Goal: Information Seeking & Learning: Learn about a topic

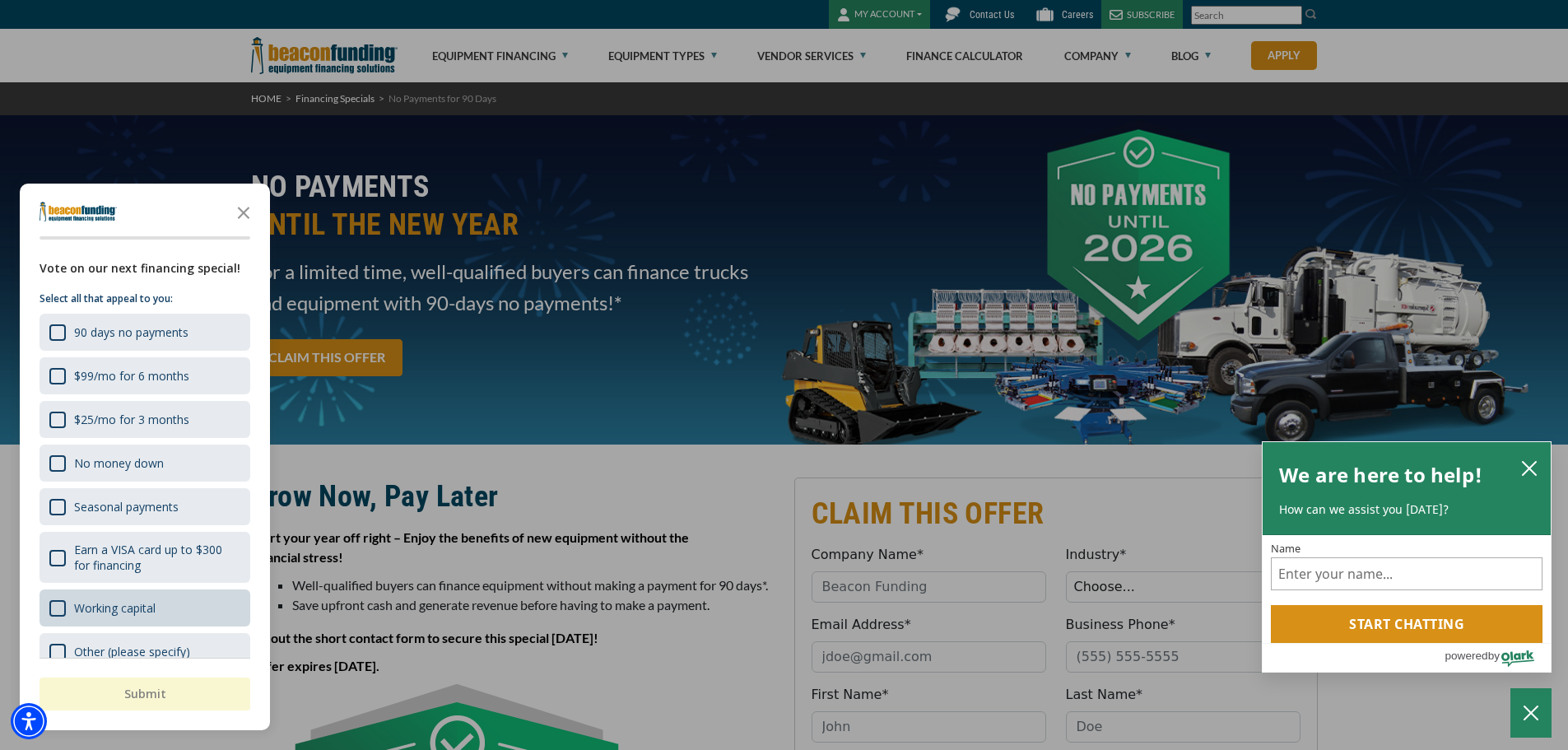
scroll to position [25, 0]
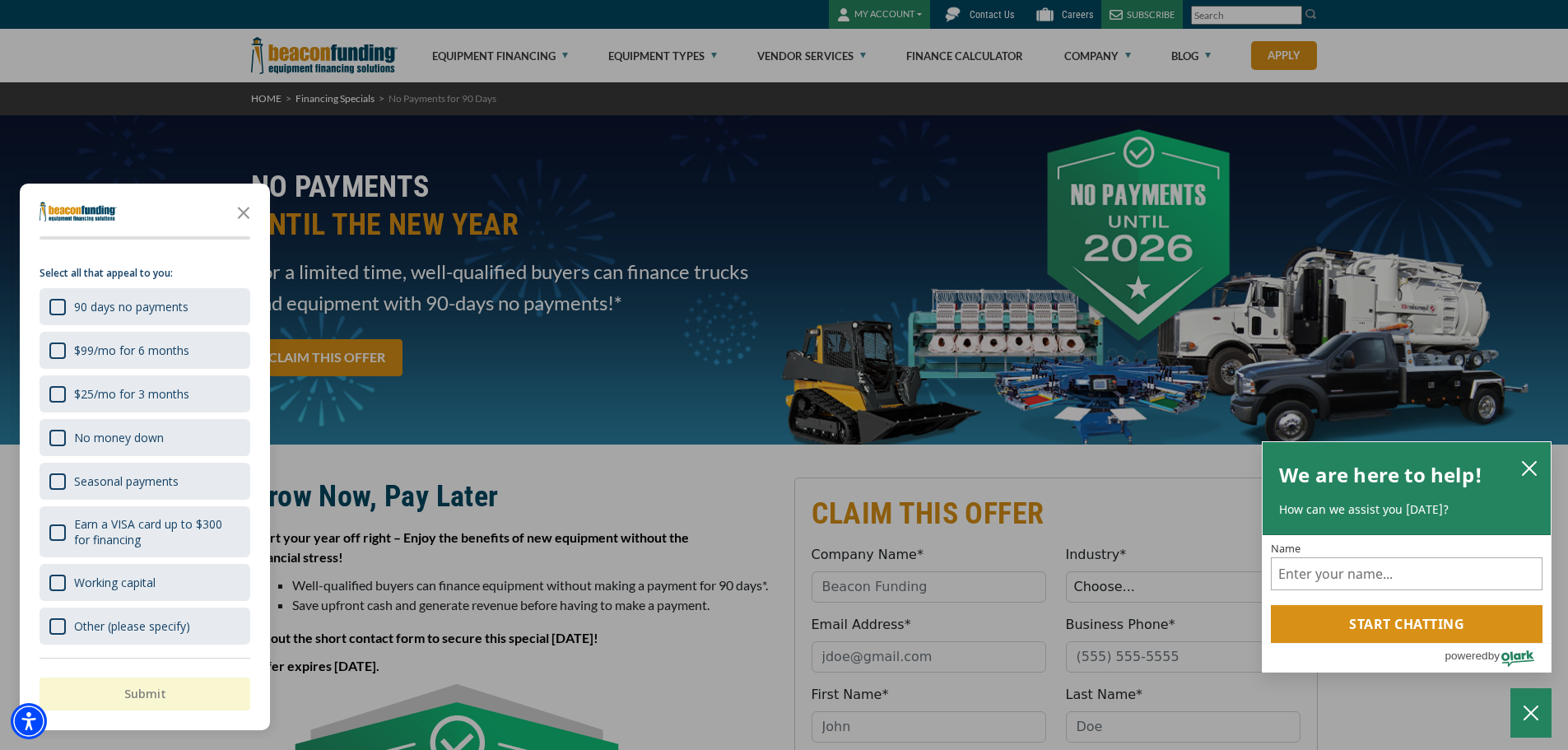
click at [628, 392] on div "button" at bounding box center [784, 375] width 1568 height 750
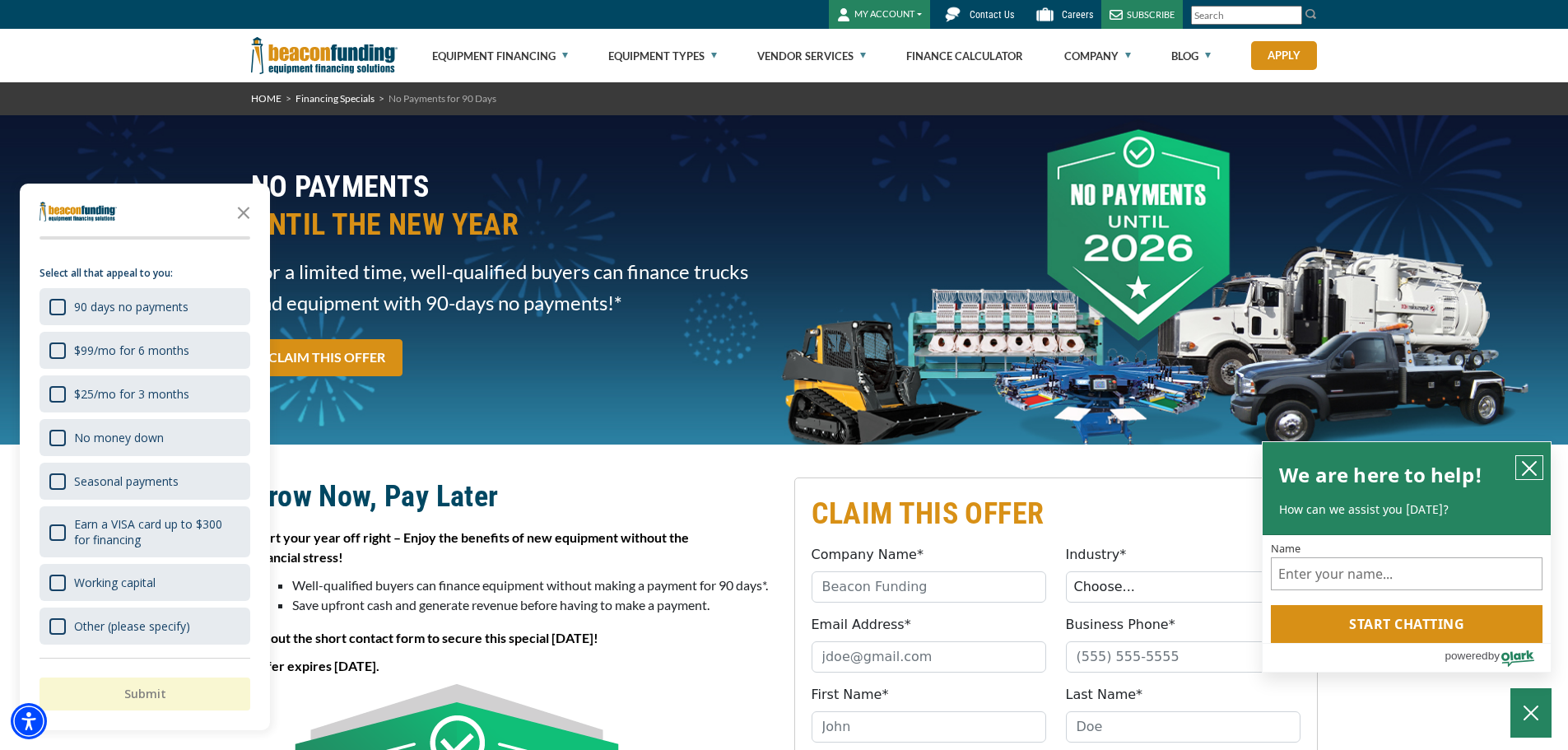
click at [1532, 466] on icon "close chatbox" at bounding box center [1529, 468] width 17 height 17
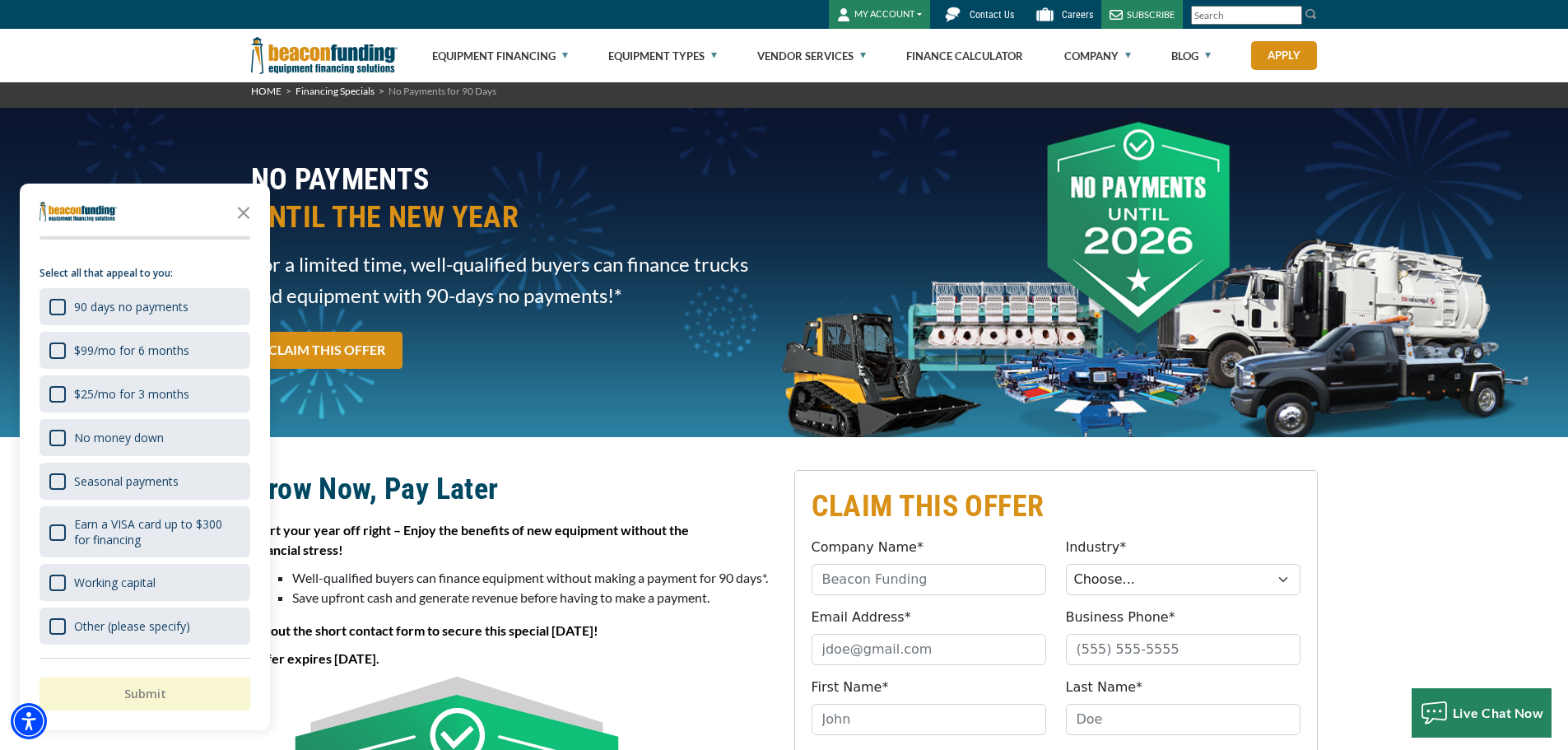
scroll to position [0, 0]
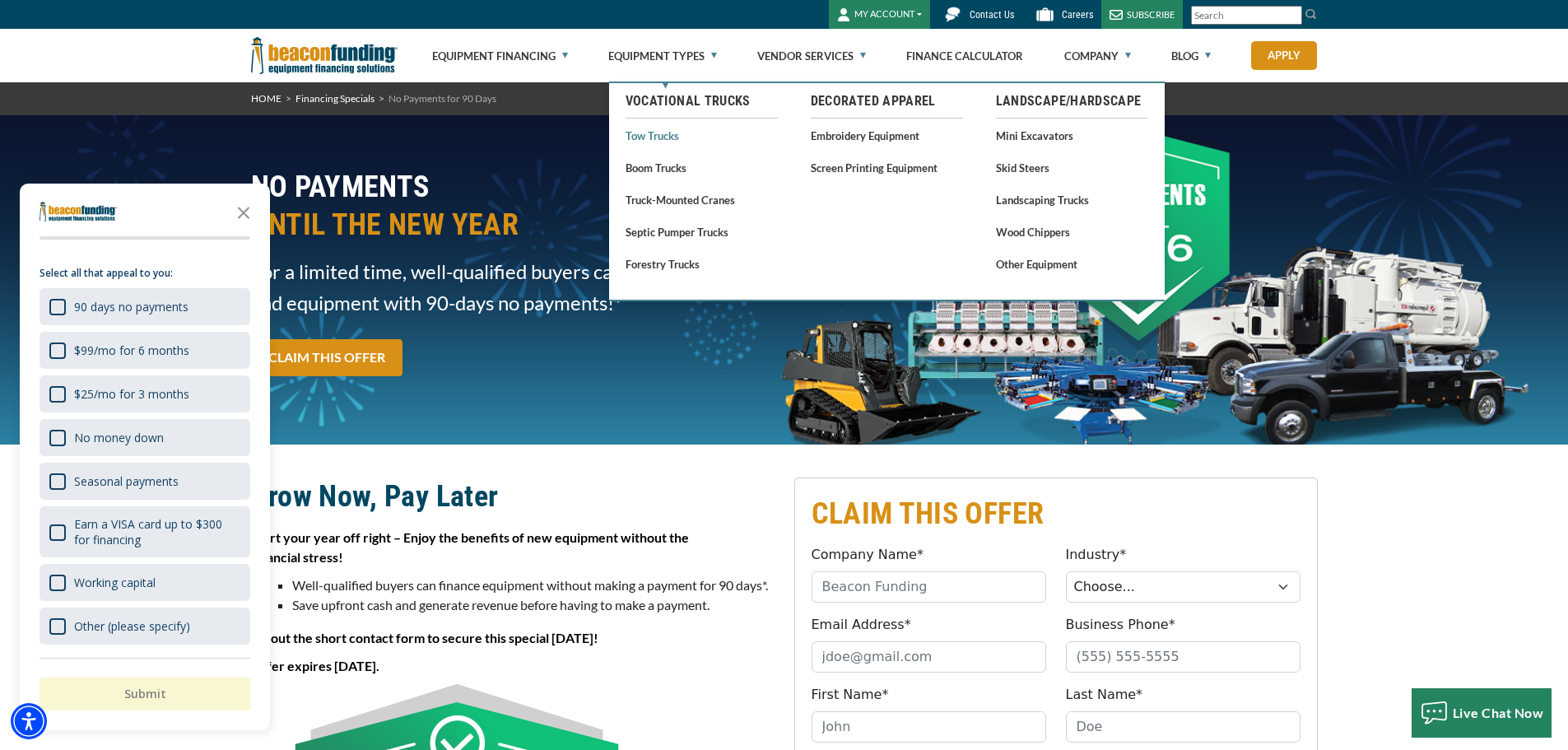
click at [658, 136] on link "Tow Trucks" at bounding box center [702, 135] width 153 height 20
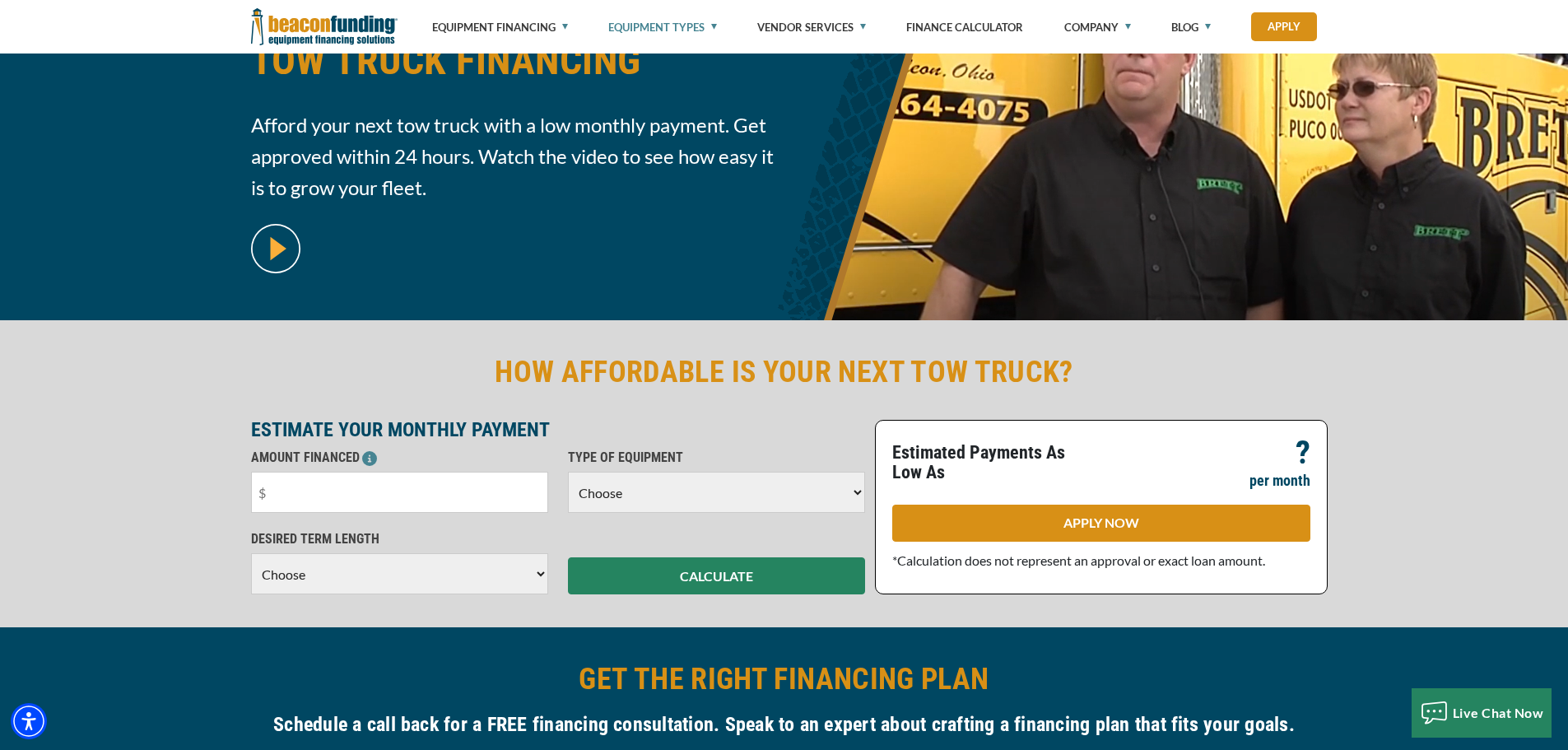
scroll to position [247, 0]
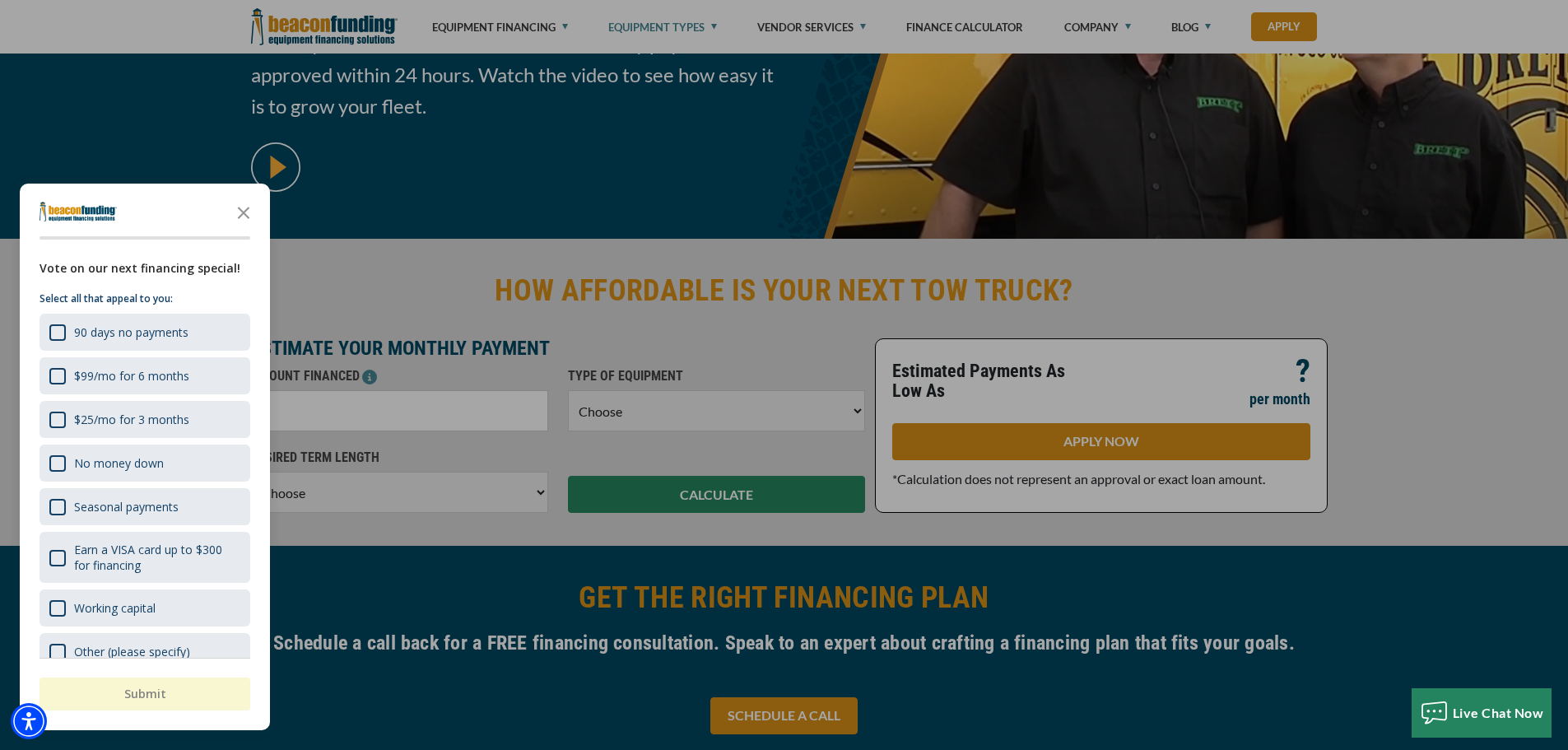
click at [327, 416] on div "button" at bounding box center [784, 375] width 1568 height 750
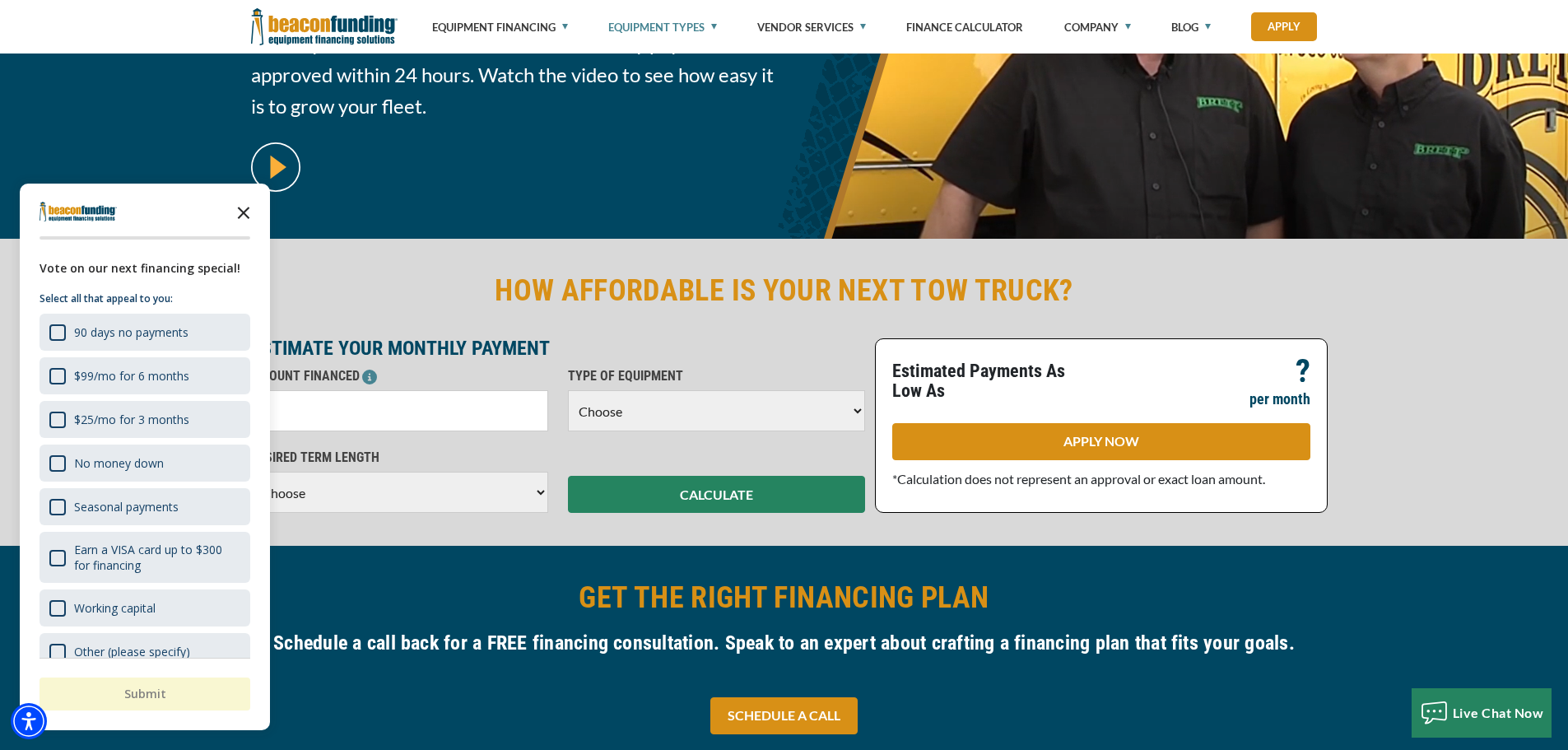
click at [247, 209] on polygon "Close the survey" at bounding box center [244, 213] width 13 height 13
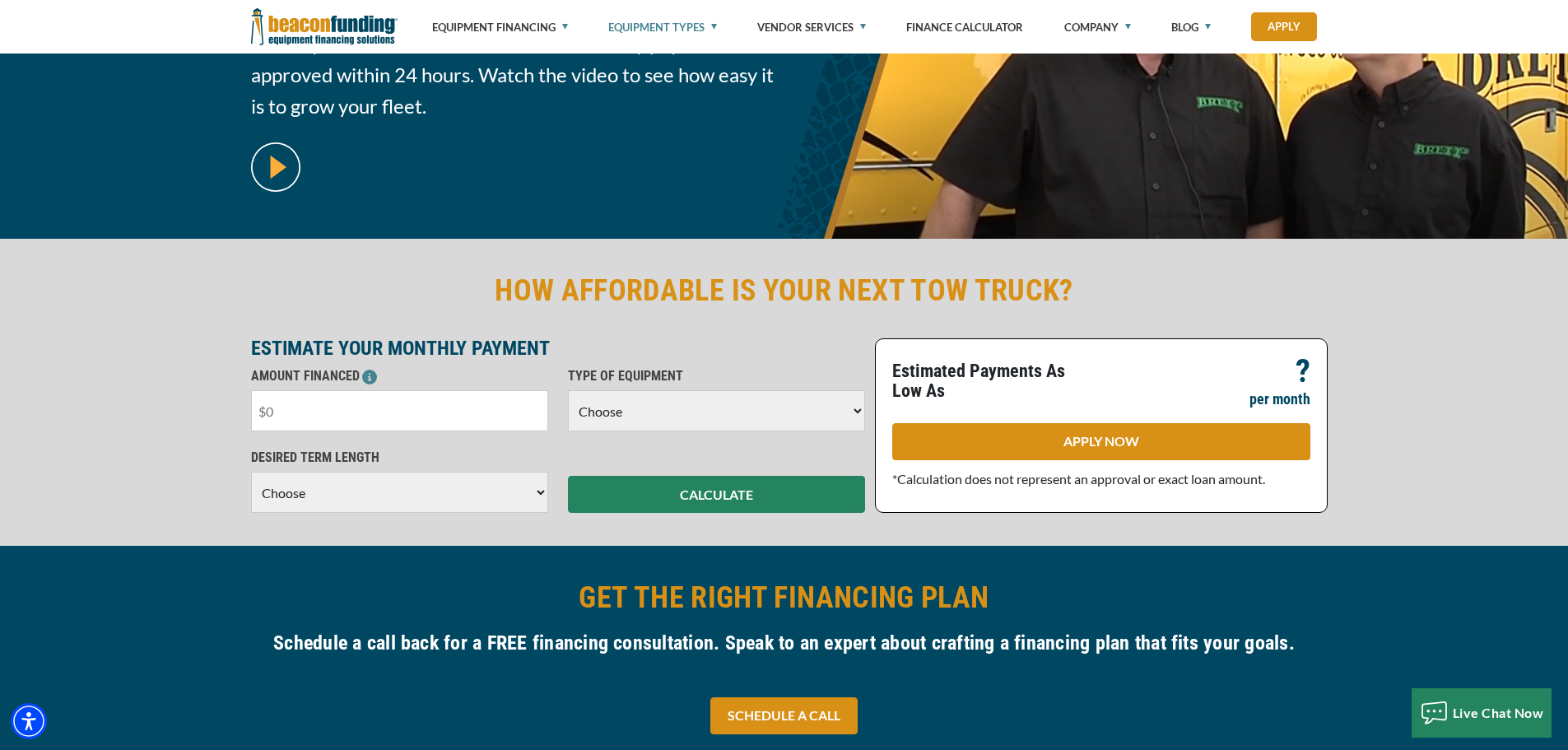
click at [297, 407] on input "text" at bounding box center [400, 411] width 297 height 41
drag, startPoint x: 288, startPoint y: 408, endPoint x: 267, endPoint y: 409, distance: 21.0
click at [267, 409] on input "text" at bounding box center [400, 411] width 297 height 41
type input "$125,000"
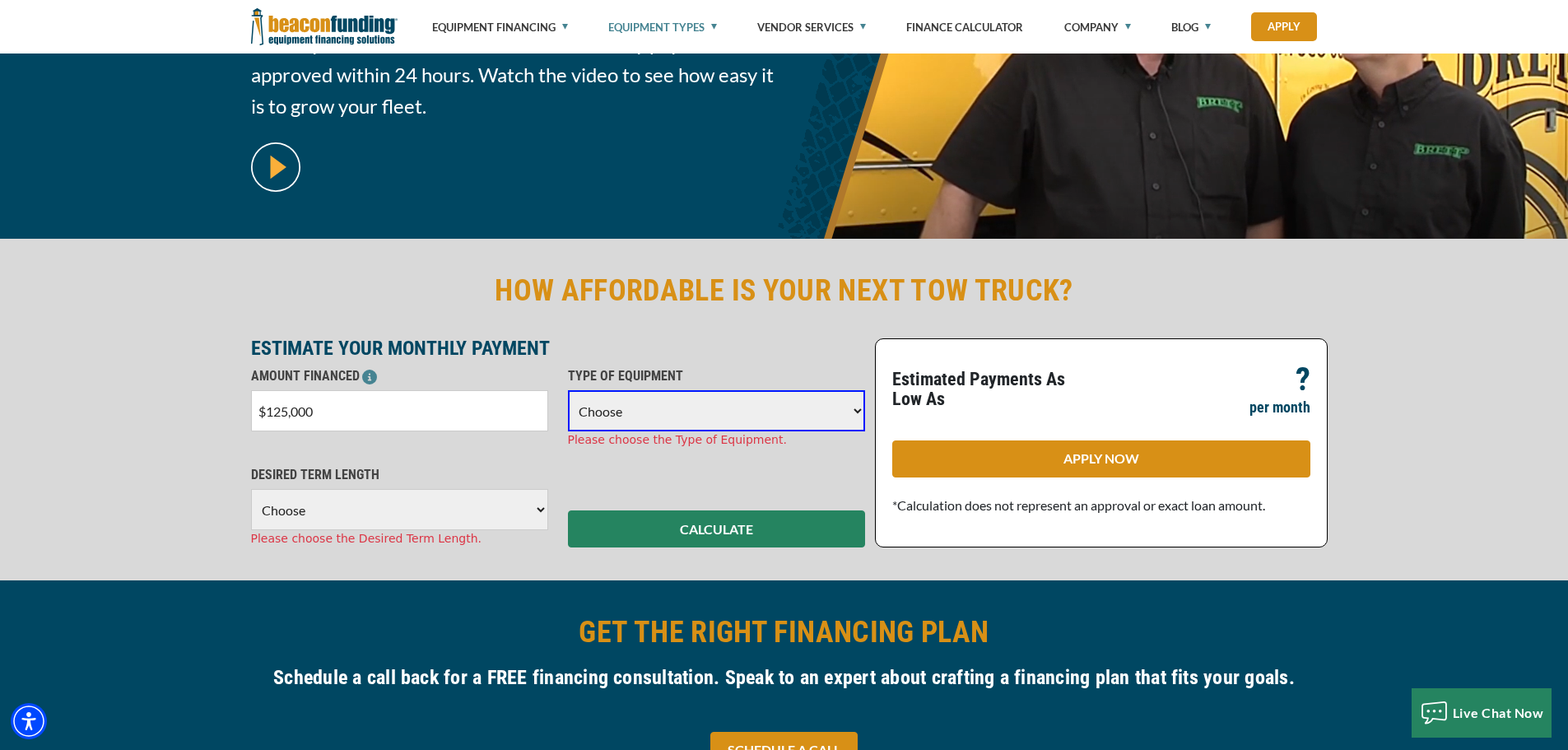
click at [863, 411] on select "Choose Backhoe Boom/Bucket Truck Chipper Commercial Mower Crane DTG/DTF Printin…" at bounding box center [716, 411] width 297 height 41
select select "5"
click at [568, 391] on select "Choose Backhoe Boom/Bucket Truck Chipper Commercial Mower Crane DTG/DTF Printin…" at bounding box center [716, 411] width 297 height 41
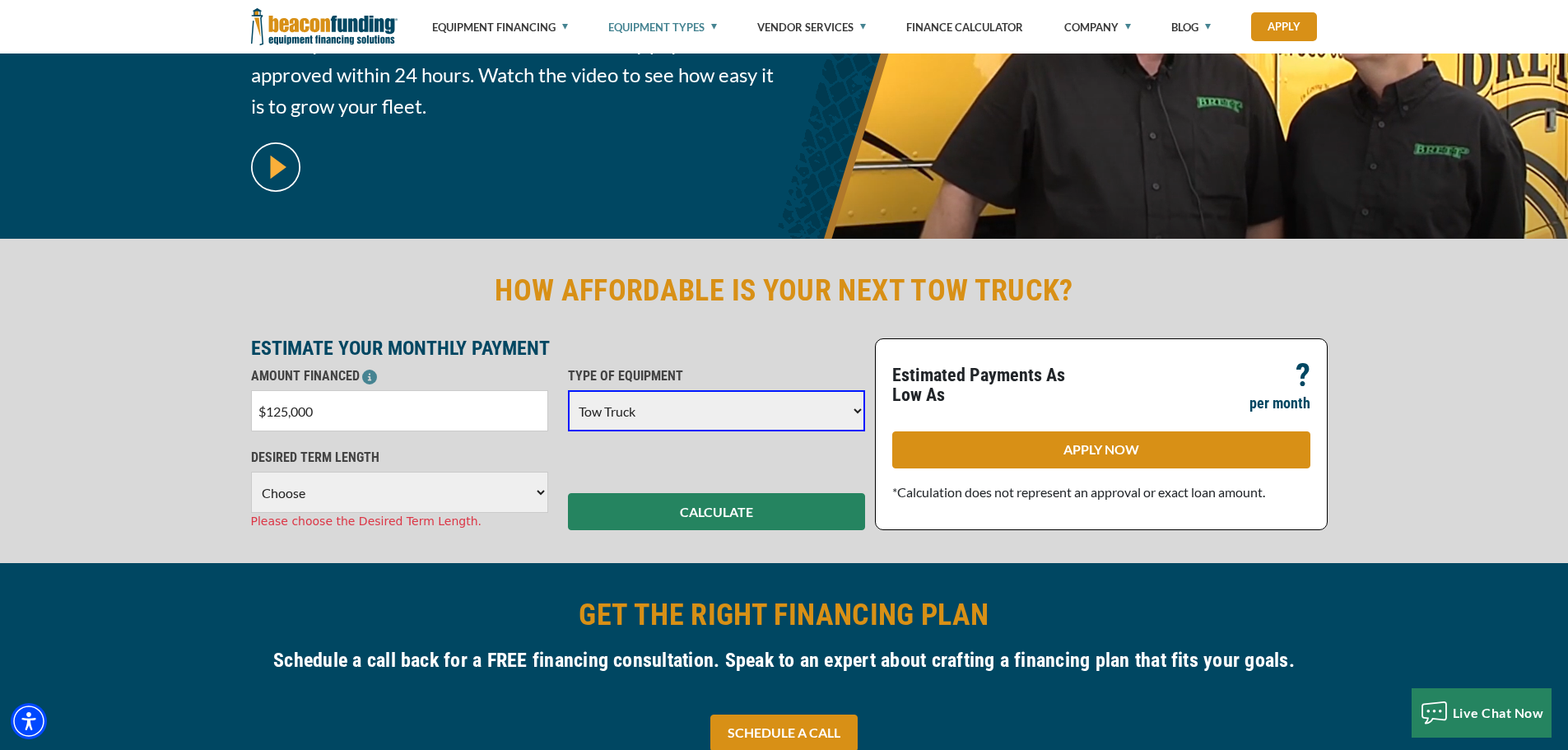
click at [386, 493] on select "Choose 36 Months 48 Months 60 Months 72 Months" at bounding box center [400, 492] width 297 height 41
click at [251, 472] on select "Choose 36 Months 48 Months 60 Months 72 Months" at bounding box center [400, 492] width 297 height 41
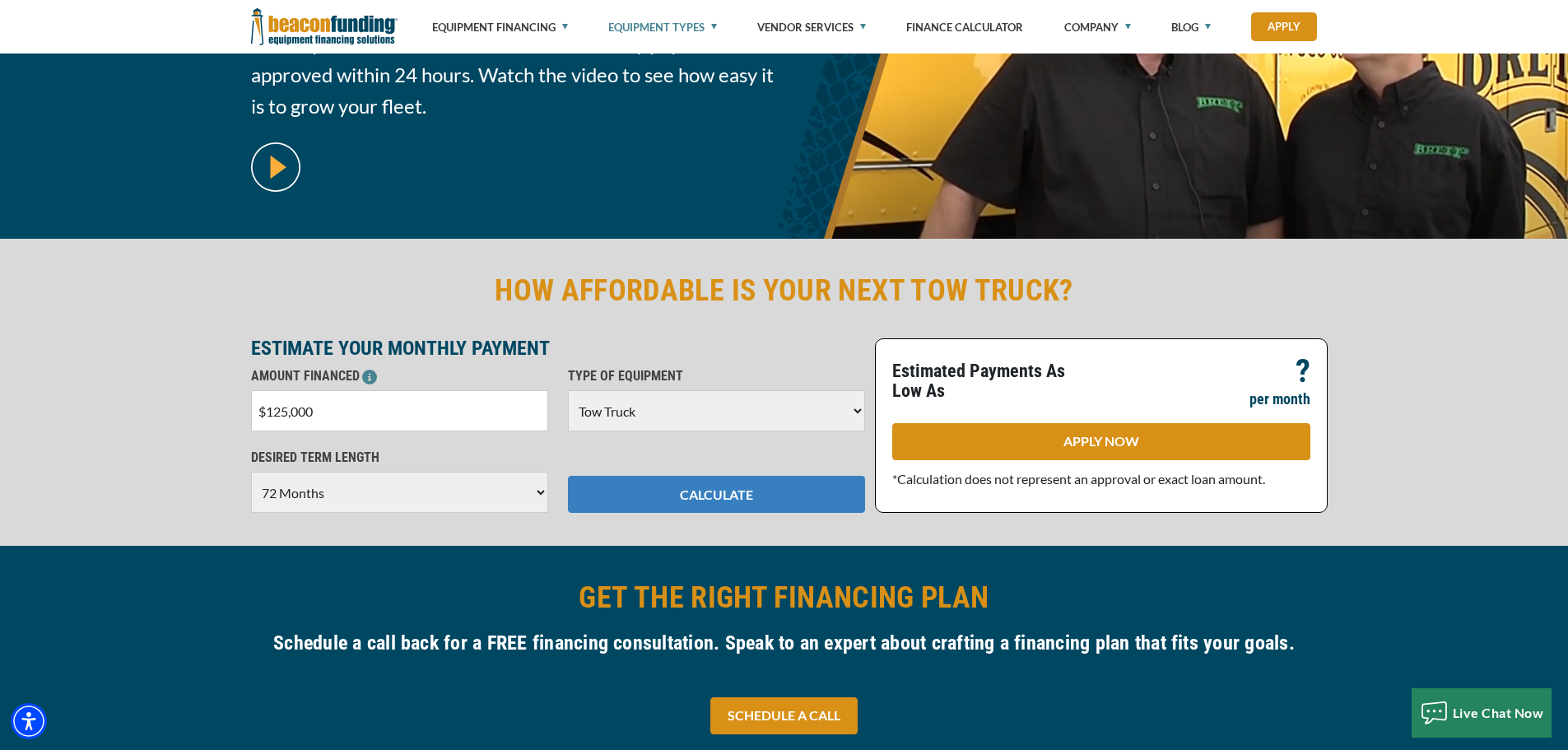
click at [705, 488] on button "CALCULATE" at bounding box center [716, 494] width 297 height 37
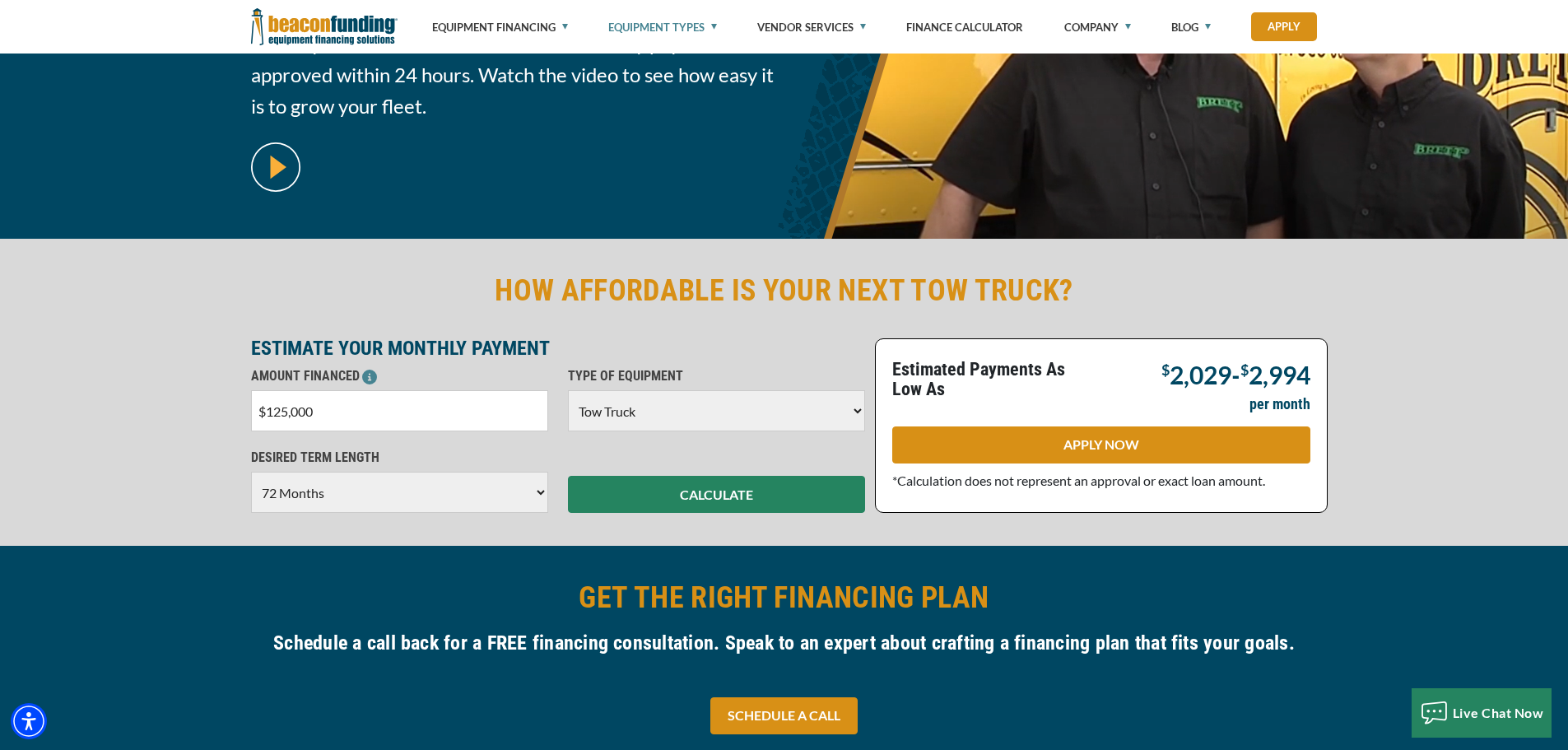
click at [533, 494] on select "Choose 36 Months 48 Months 60 Months 72 Months" at bounding box center [400, 492] width 297 height 41
click at [251, 472] on select "Choose 36 Months 48 Months 60 Months 72 Months" at bounding box center [400, 492] width 297 height 41
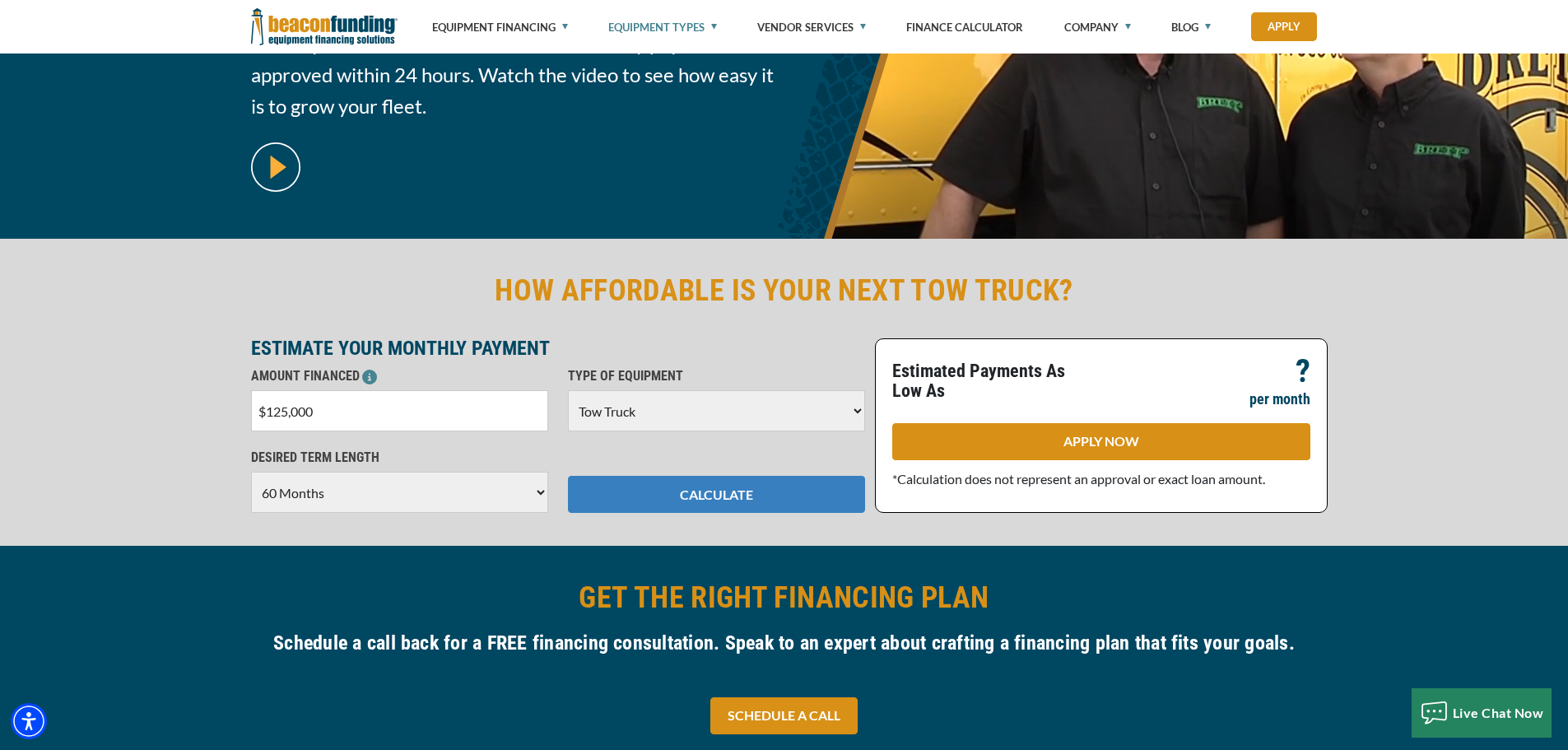
click at [738, 499] on button "CALCULATE" at bounding box center [716, 494] width 297 height 37
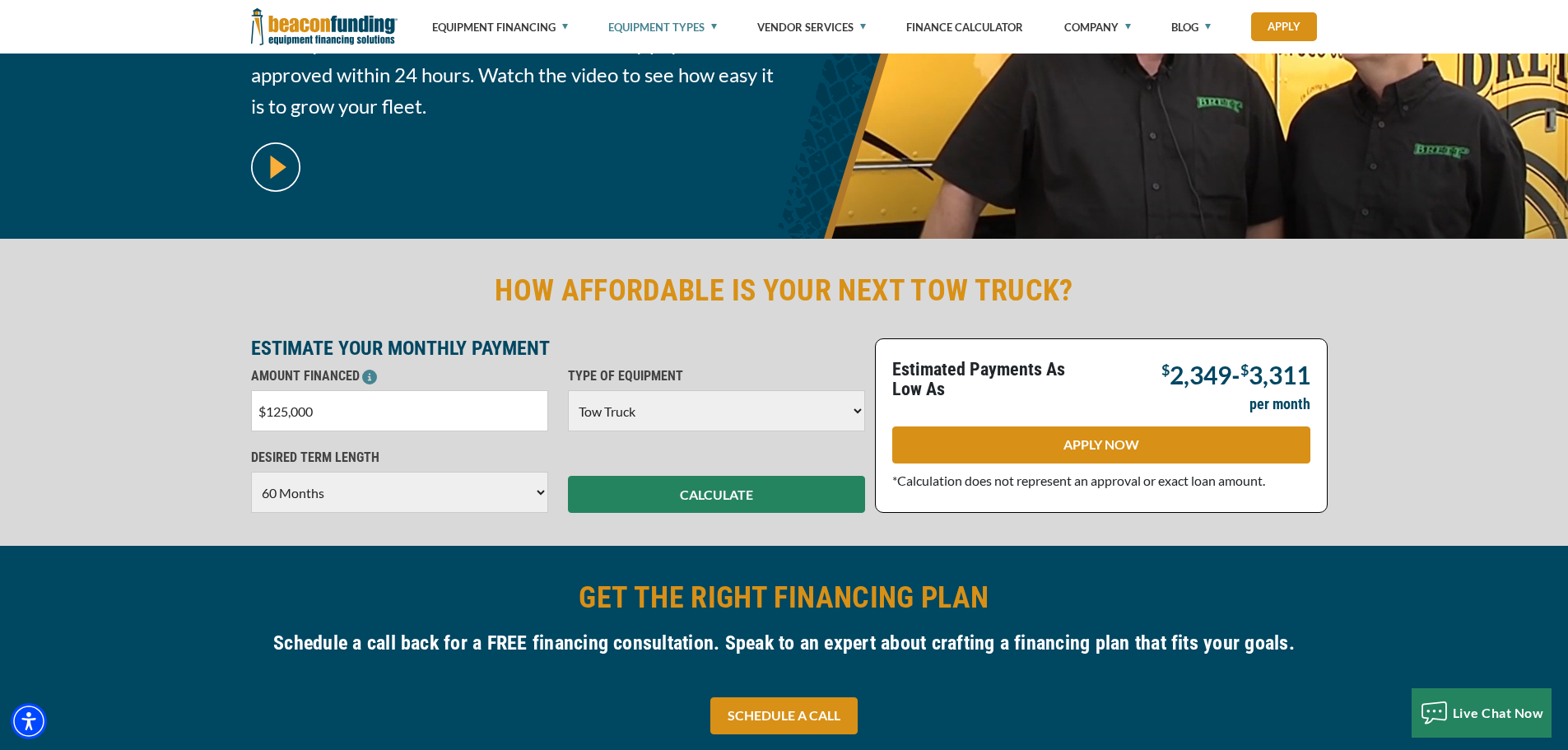
click at [535, 488] on select "Choose 36 Months 48 Months 60 Months 72 Months" at bounding box center [400, 492] width 297 height 41
select select "72"
click at [251, 472] on select "Choose 36 Months 48 Months 60 Months 72 Months" at bounding box center [400, 492] width 297 height 41
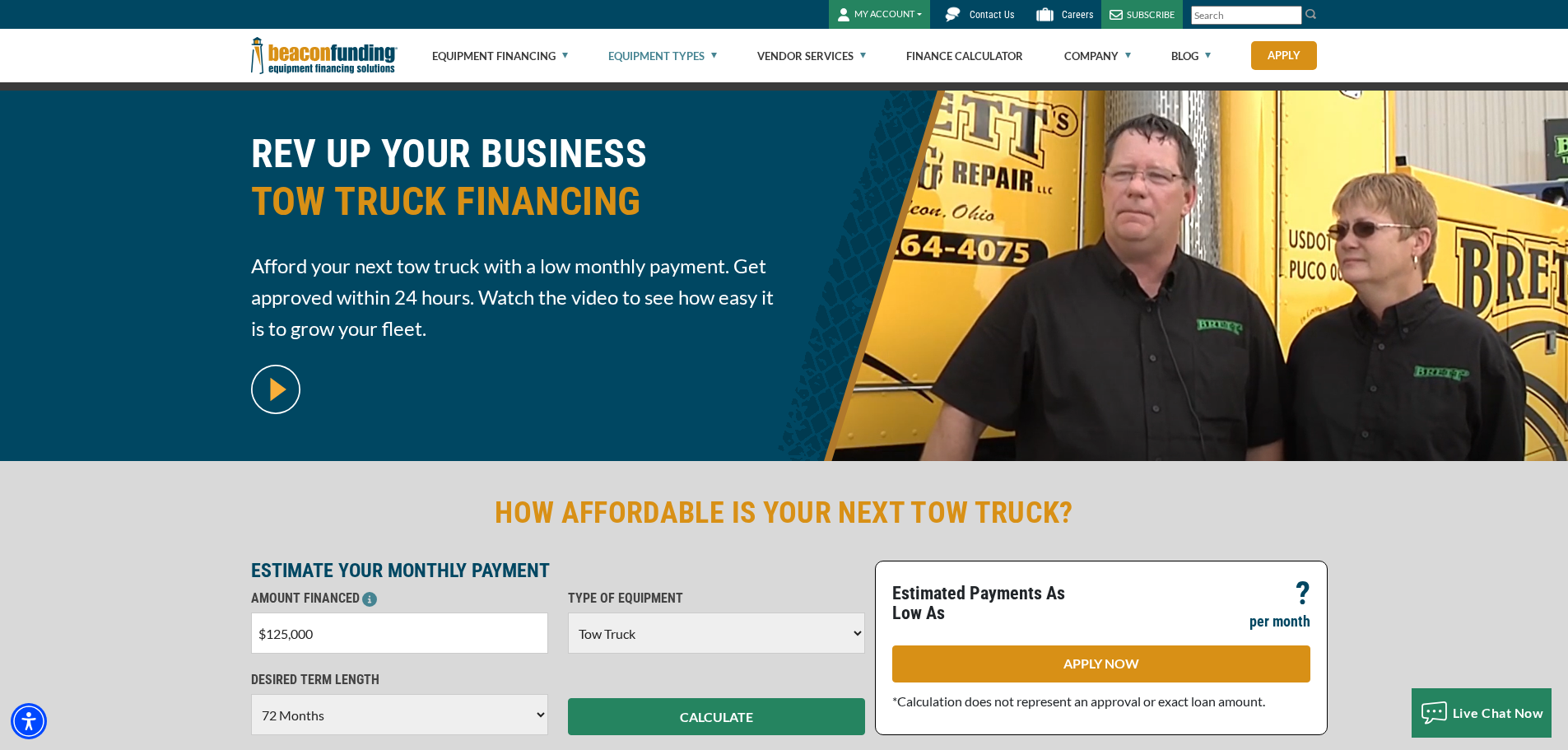
scroll to position [0, 0]
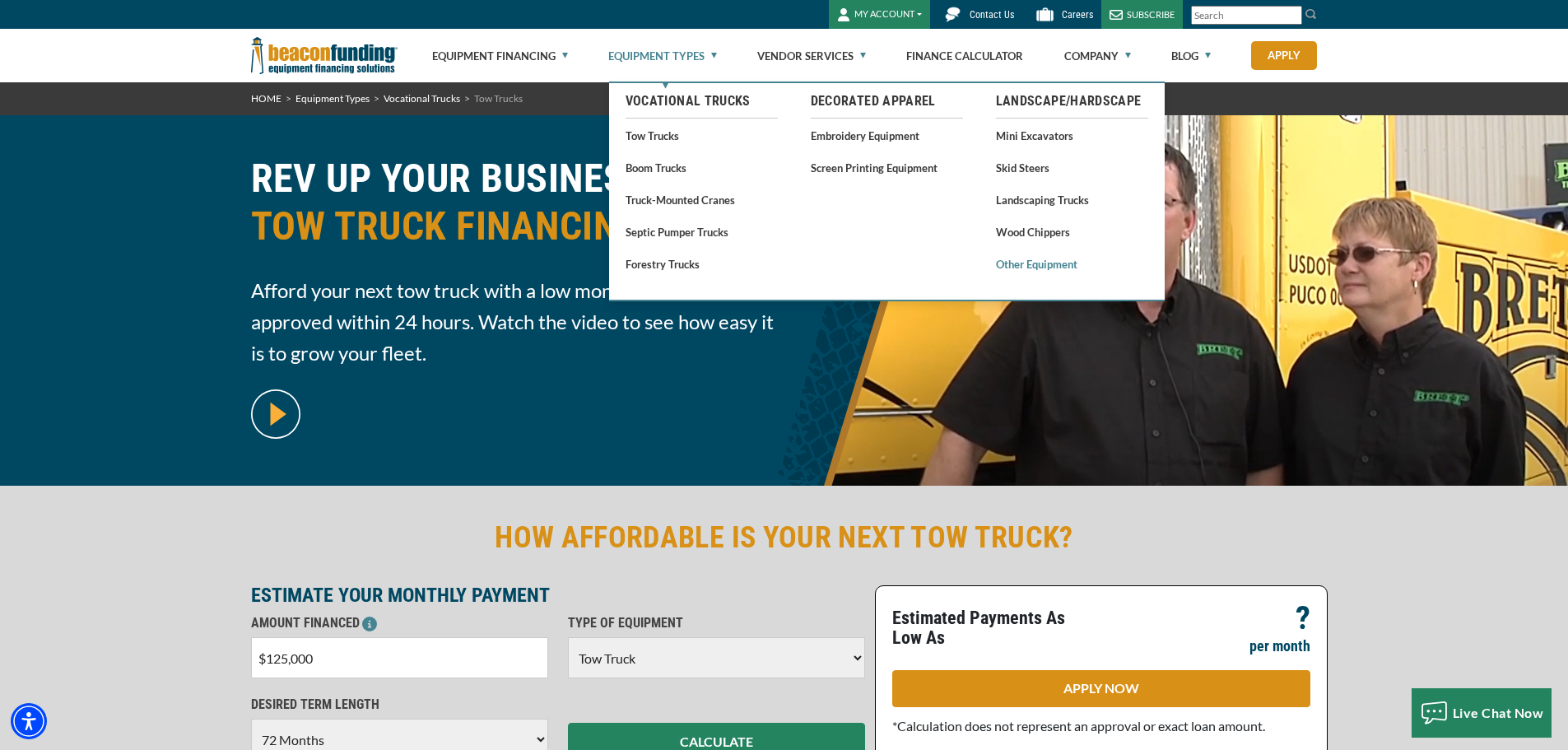
click at [1026, 267] on link "Other Equipment" at bounding box center [1072, 264] width 153 height 20
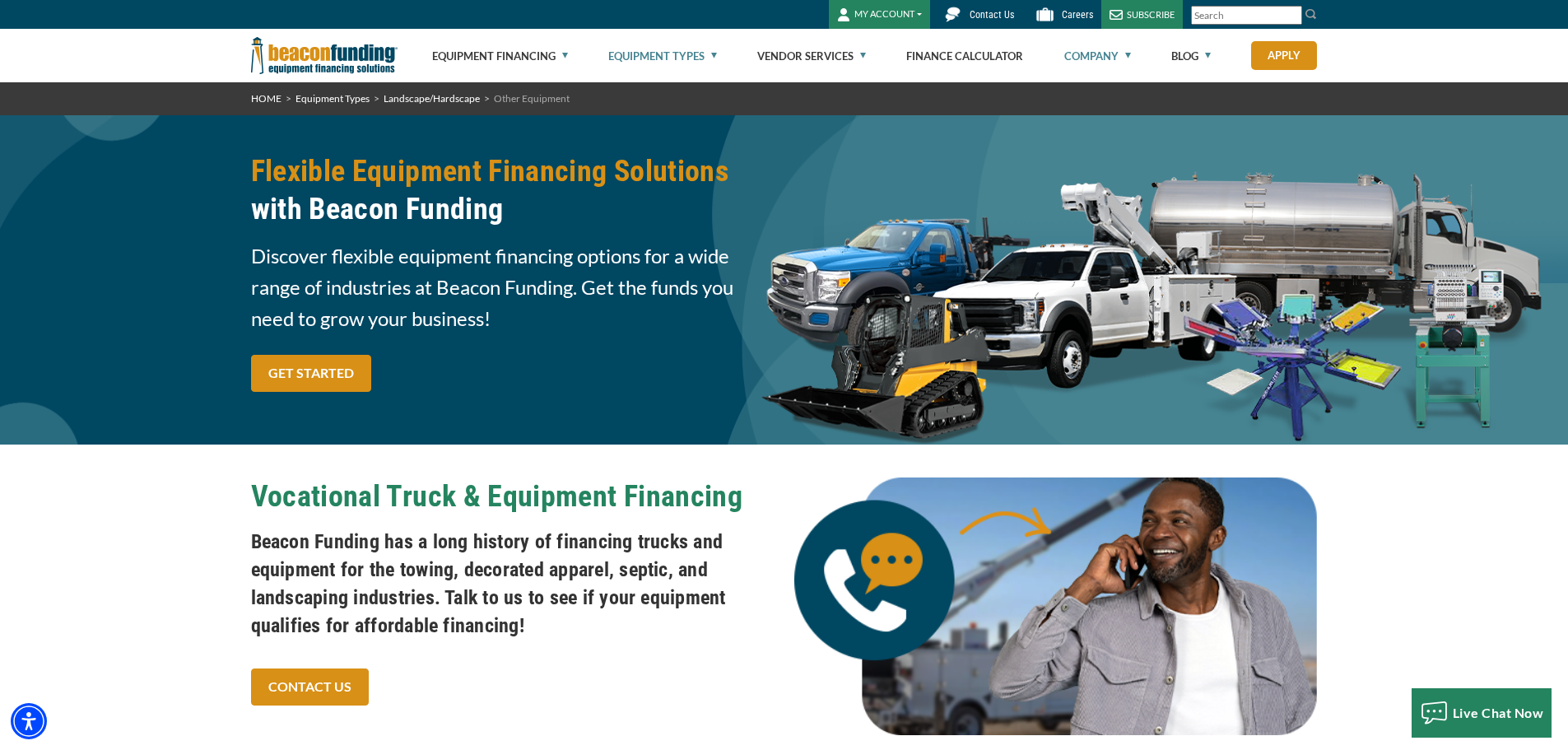
click at [1088, 53] on link "Company" at bounding box center [1097, 56] width 67 height 52
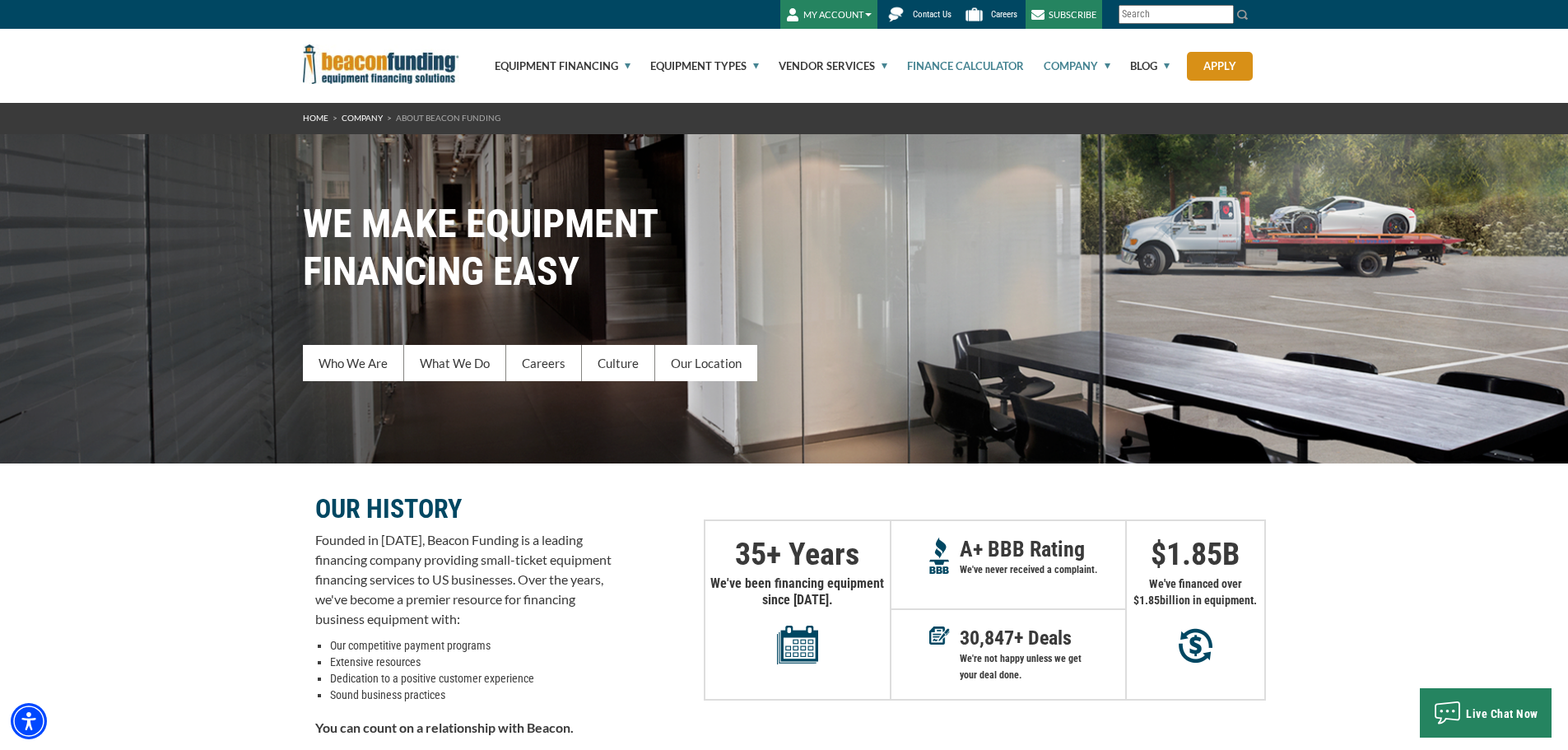
click at [968, 63] on link "Finance Calculator" at bounding box center [956, 66] width 136 height 74
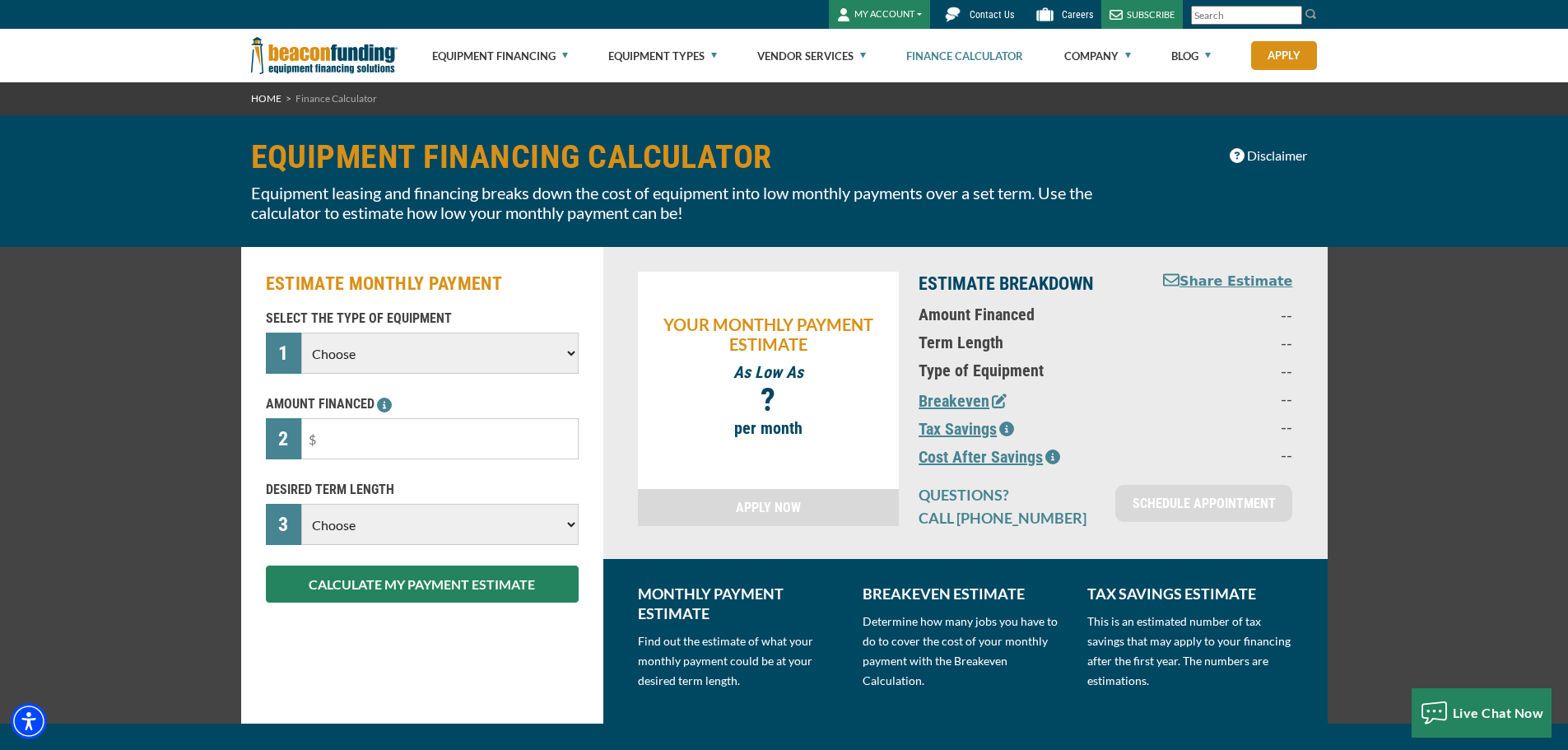
click at [565, 369] on select "Choose Backhoe Boom/Bucket Truck Chipper Commercial Mower Crane DTG/DTF Printin…" at bounding box center [439, 353] width 277 height 41
select select "5"
click at [301, 332] on select "Choose Backhoe Boom/Bucket Truck Chipper Commercial Mower Crane DTG/DTF Printin…" at bounding box center [439, 353] width 277 height 41
click at [414, 456] on input "text" at bounding box center [439, 439] width 277 height 41
type input "$125,000"
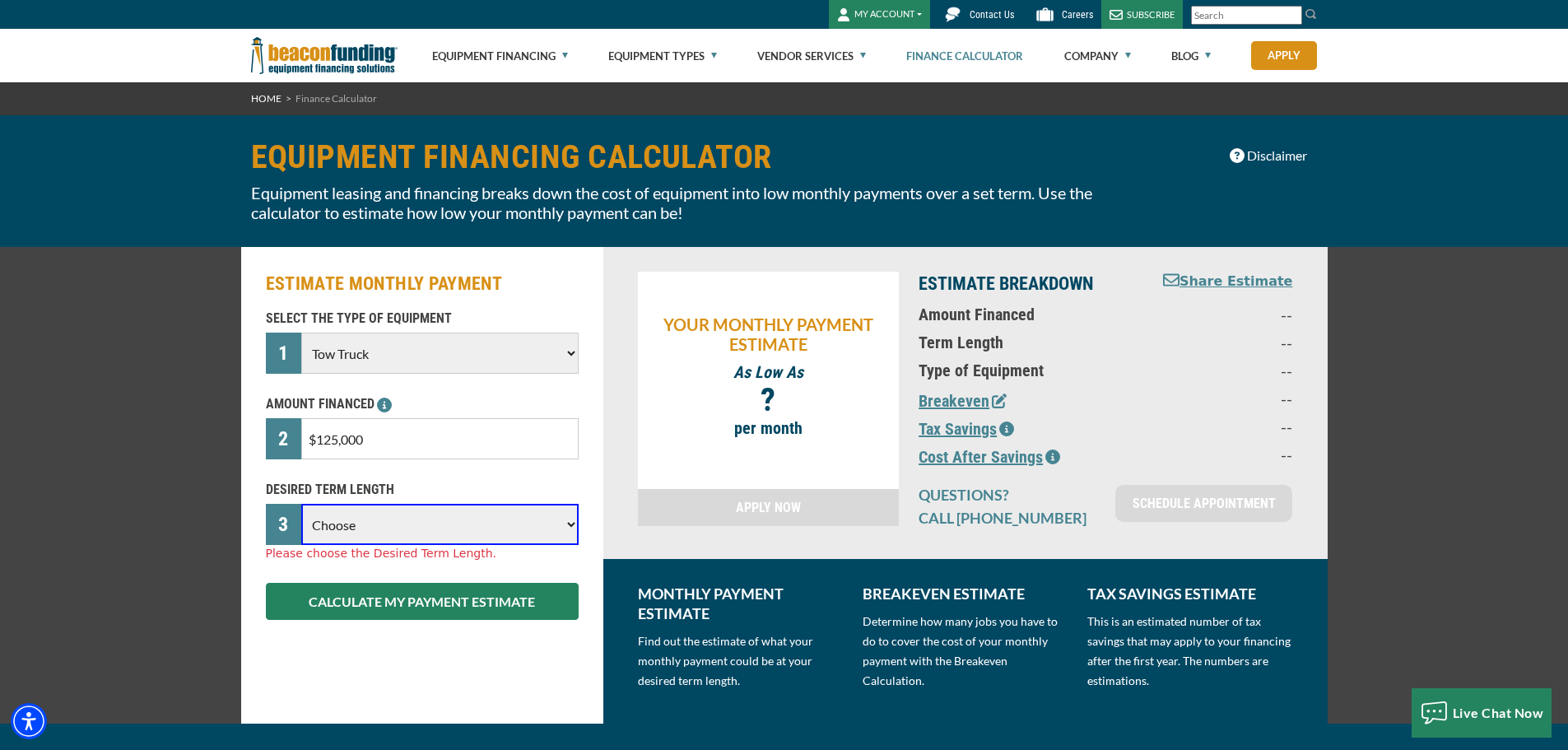
click at [525, 528] on select "Choose 36 Months 48 Months 60 Months 72 Months" at bounding box center [439, 524] width 277 height 41
select select "72"
click at [301, 504] on select "Choose 36 Months 48 Months 60 Months 72 Months" at bounding box center [439, 524] width 277 height 41
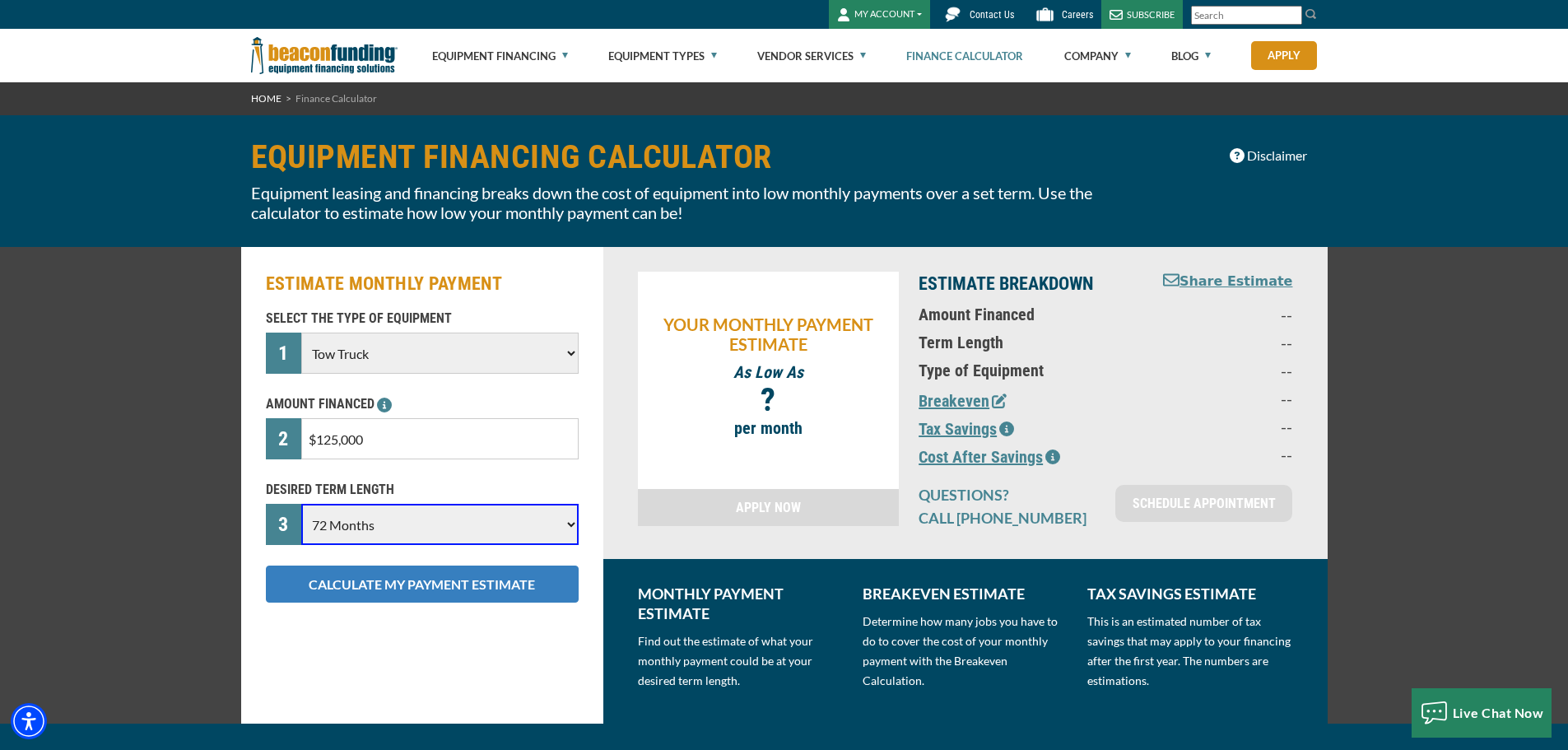
click at [505, 585] on button "CALCULATE MY PAYMENT ESTIMATE" at bounding box center [422, 584] width 313 height 37
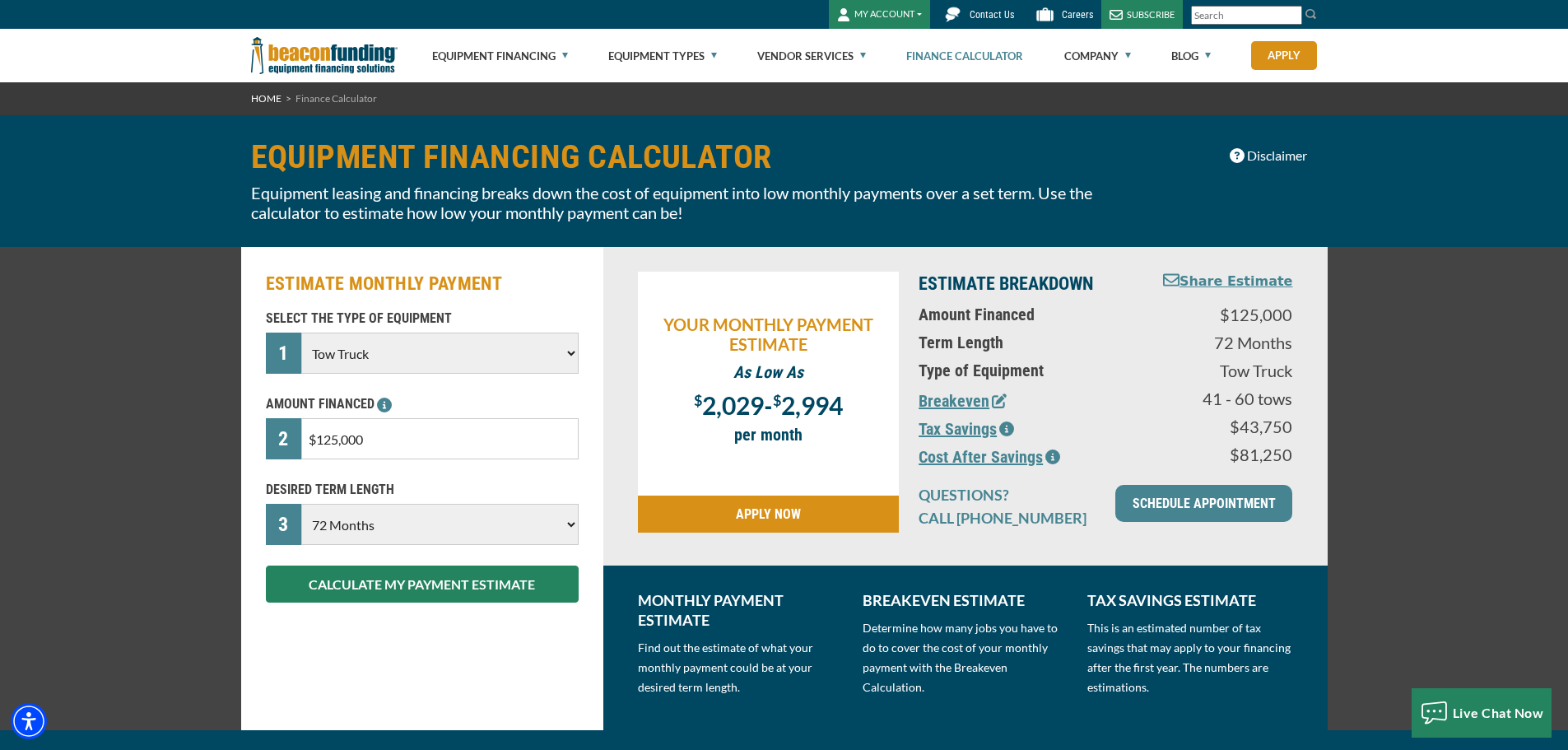
click at [998, 401] on icon "button" at bounding box center [1000, 401] width 15 height 15
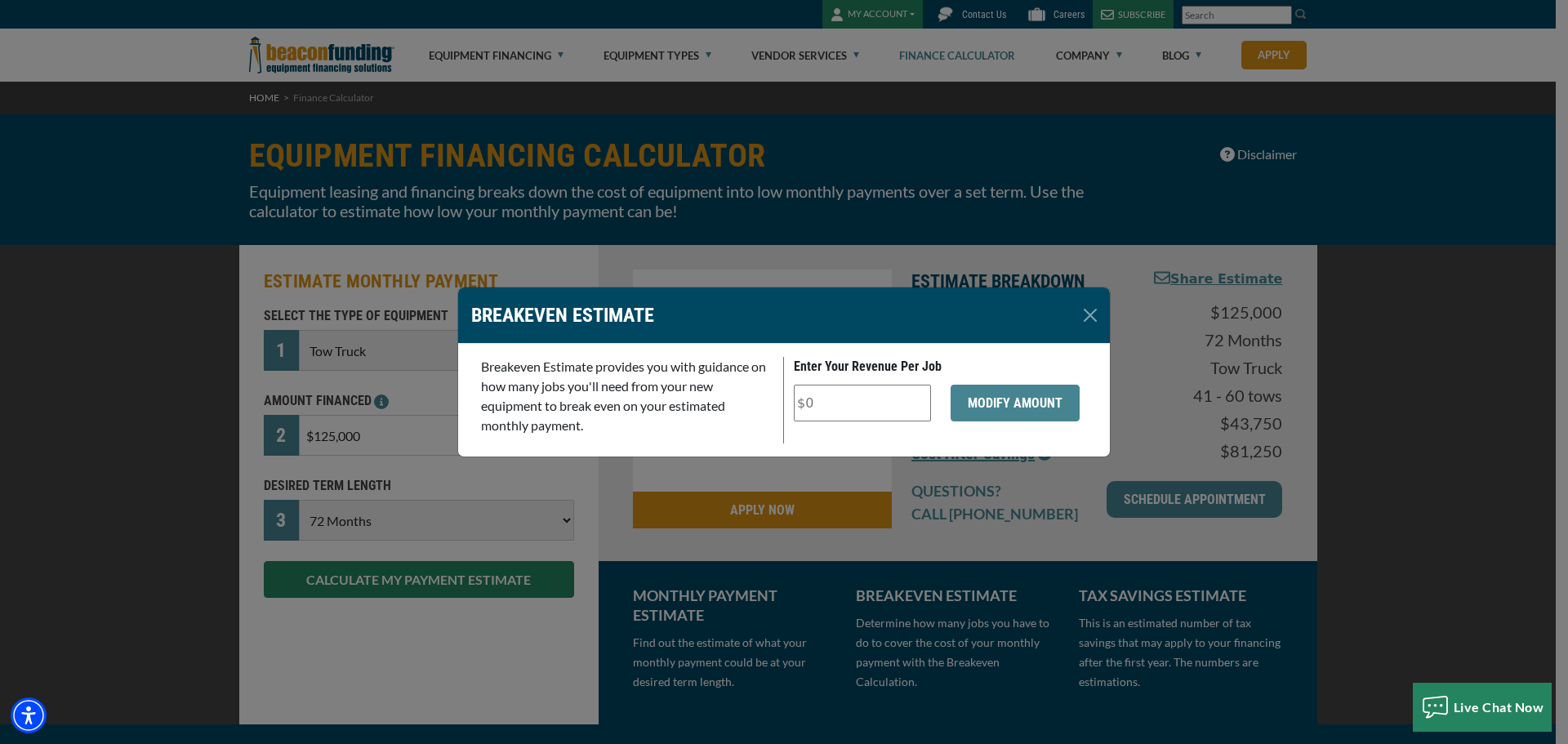
drag, startPoint x: 820, startPoint y: 403, endPoint x: 806, endPoint y: 403, distance: 14.0
click at [806, 403] on input "Enter Your Revenue Per Job" at bounding box center [862, 403] width 137 height 37
type input "$100"
click at [1007, 408] on button "MODIFY AMOUNT" at bounding box center [1015, 403] width 129 height 37
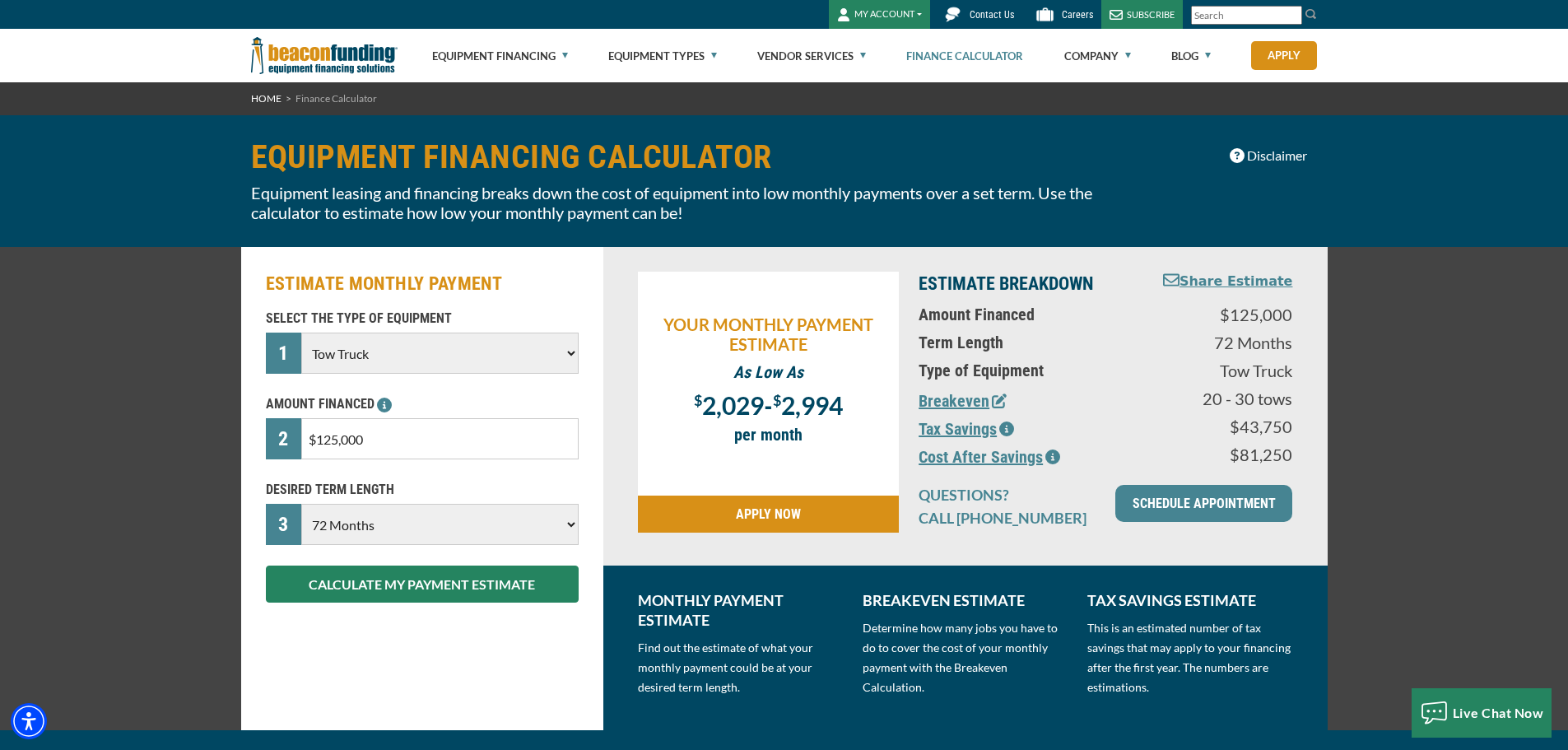
click at [951, 426] on button "Tax Savings" at bounding box center [966, 429] width 95 height 24
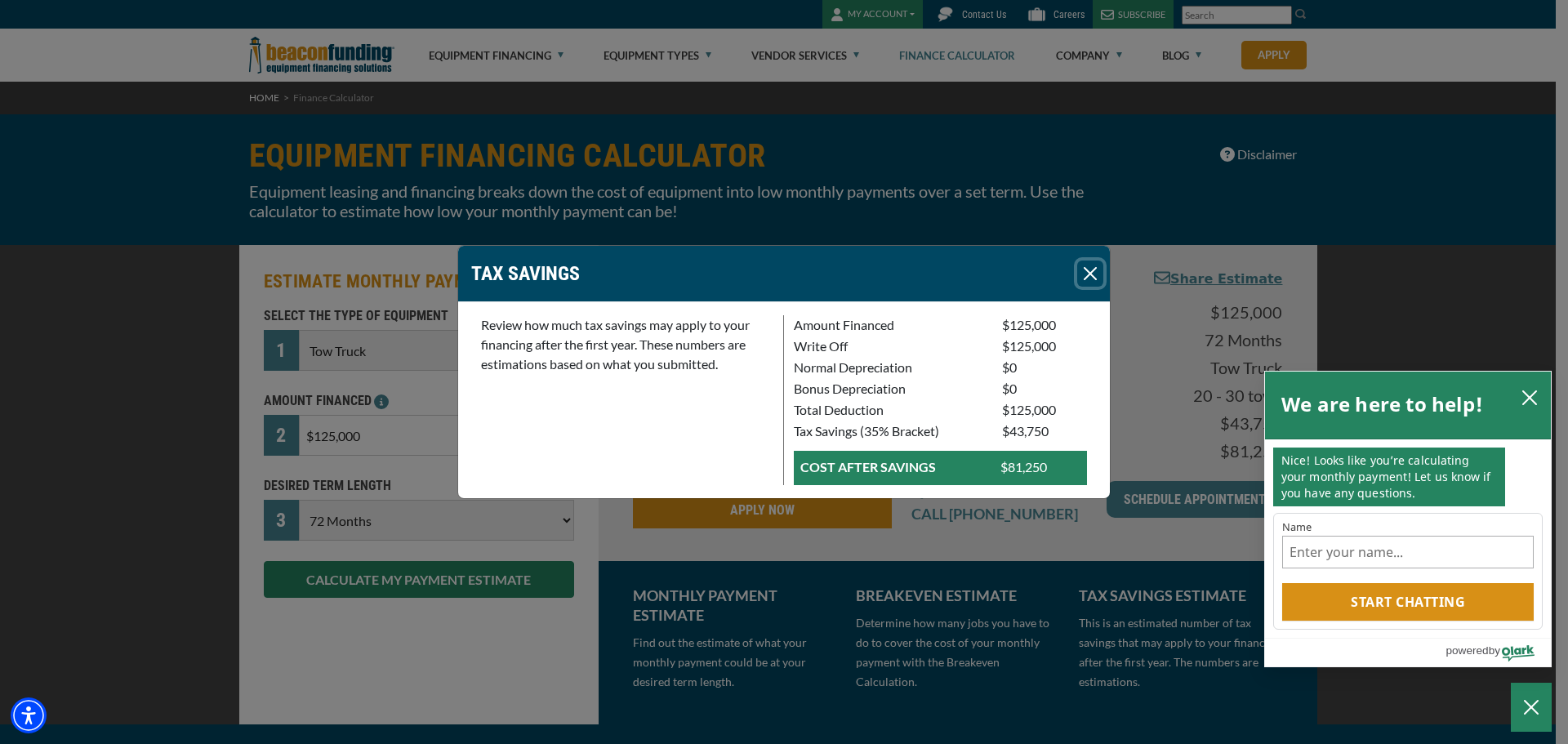
click at [1533, 394] on icon "close chatbox" at bounding box center [1530, 398] width 13 height 13
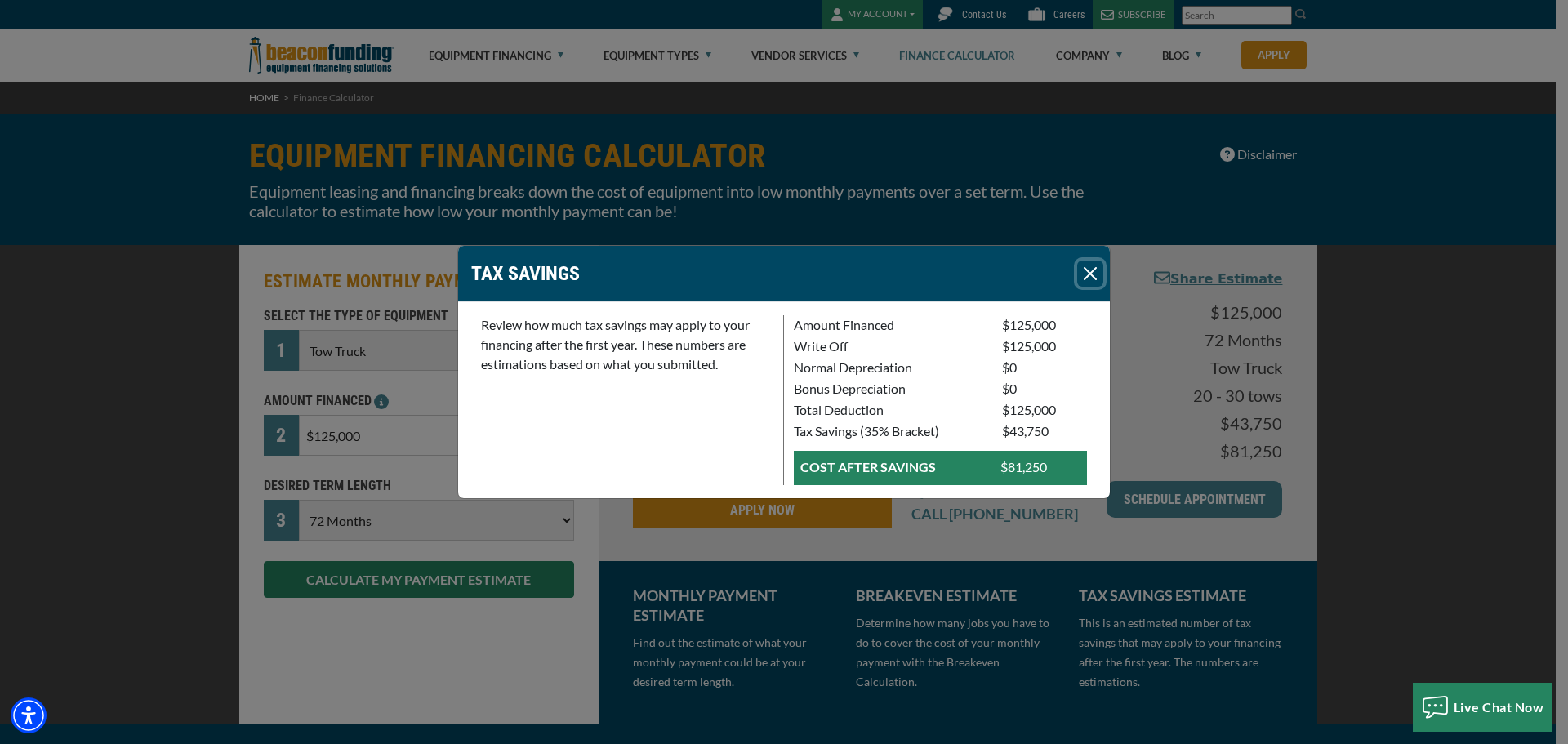
click at [1082, 271] on button "Close" at bounding box center [1090, 273] width 26 height 26
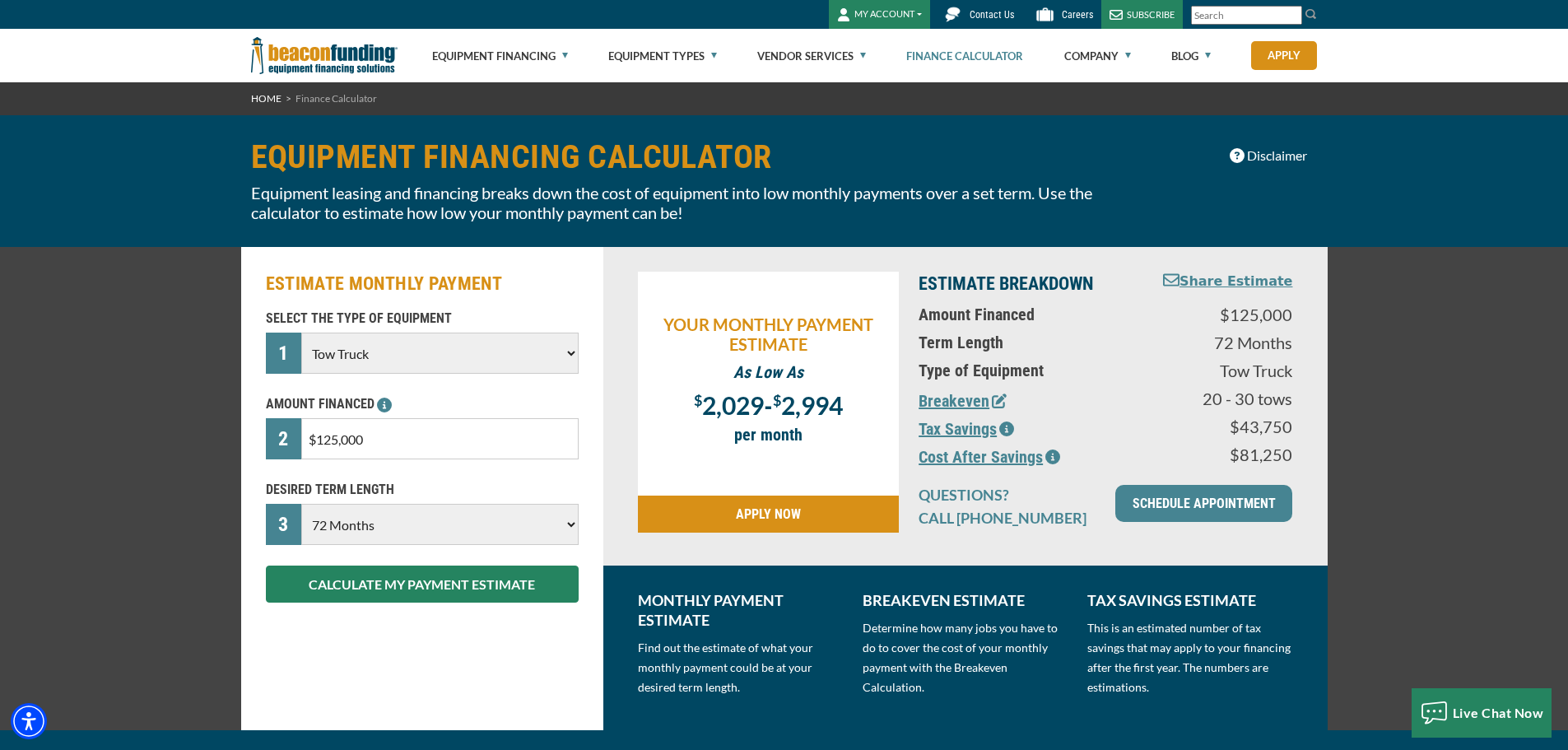
click at [973, 456] on button "Cost After Savings" at bounding box center [989, 456] width 142 height 24
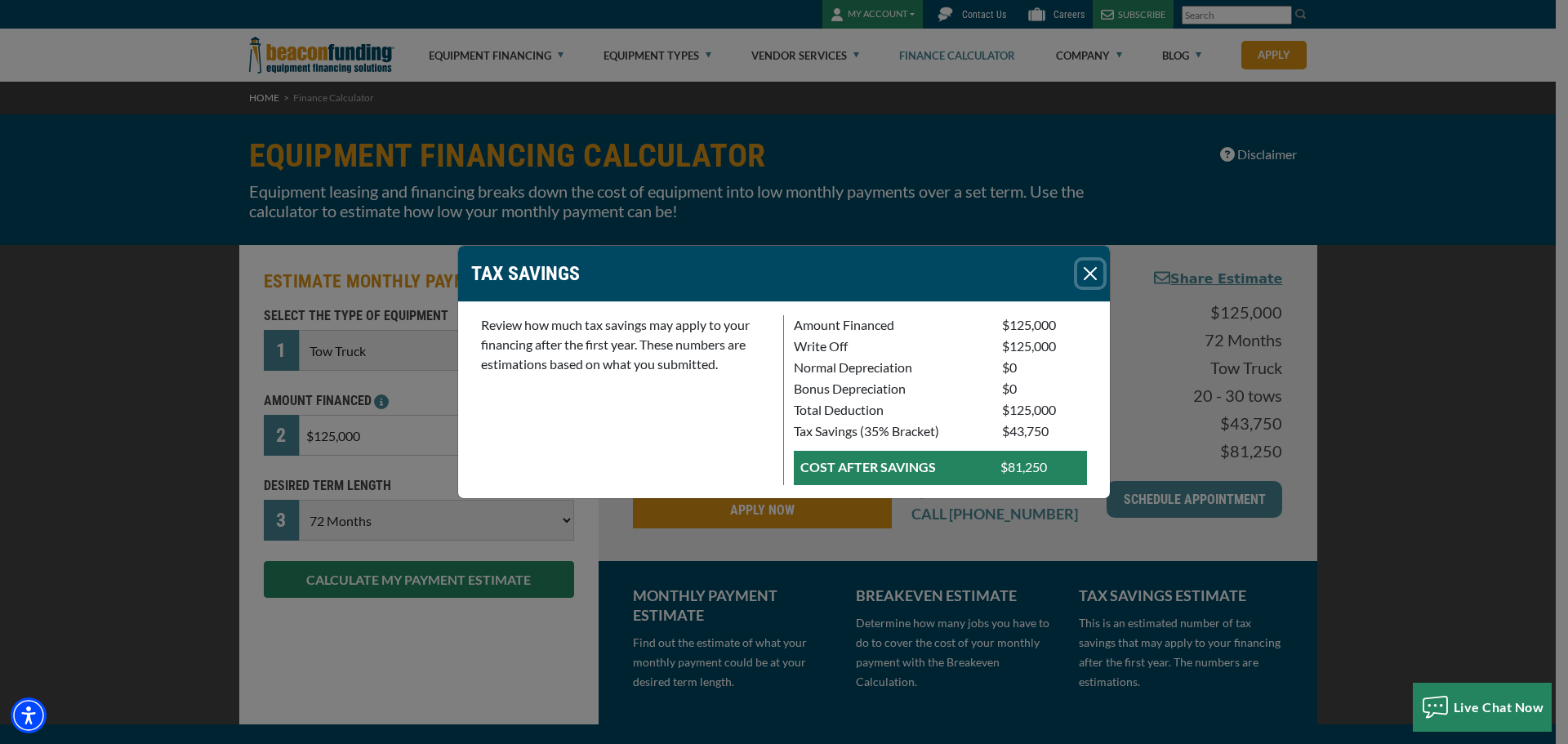
click at [1089, 268] on button "Close" at bounding box center [1090, 273] width 26 height 26
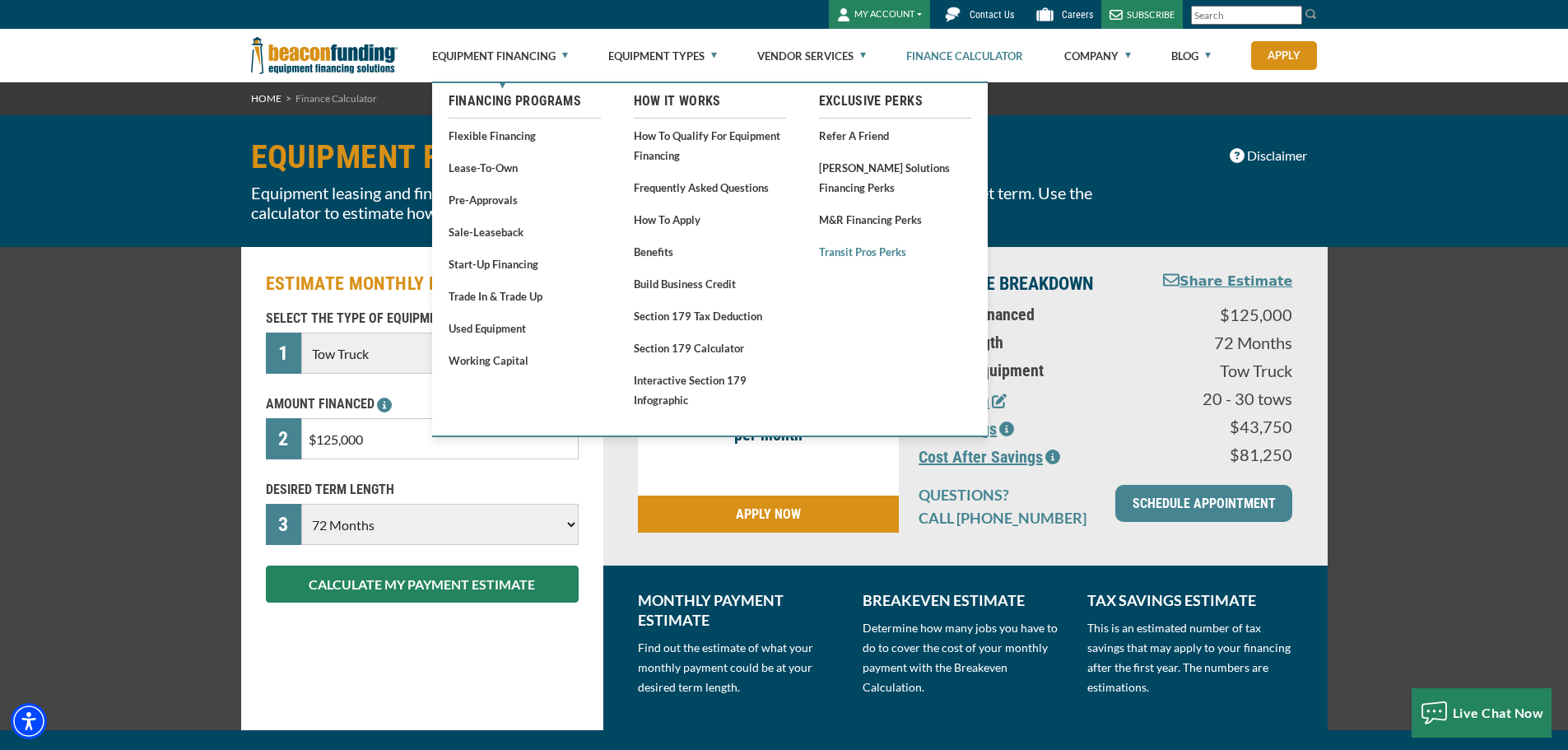
click at [863, 256] on link "Transit Pros Perks" at bounding box center [895, 251] width 153 height 20
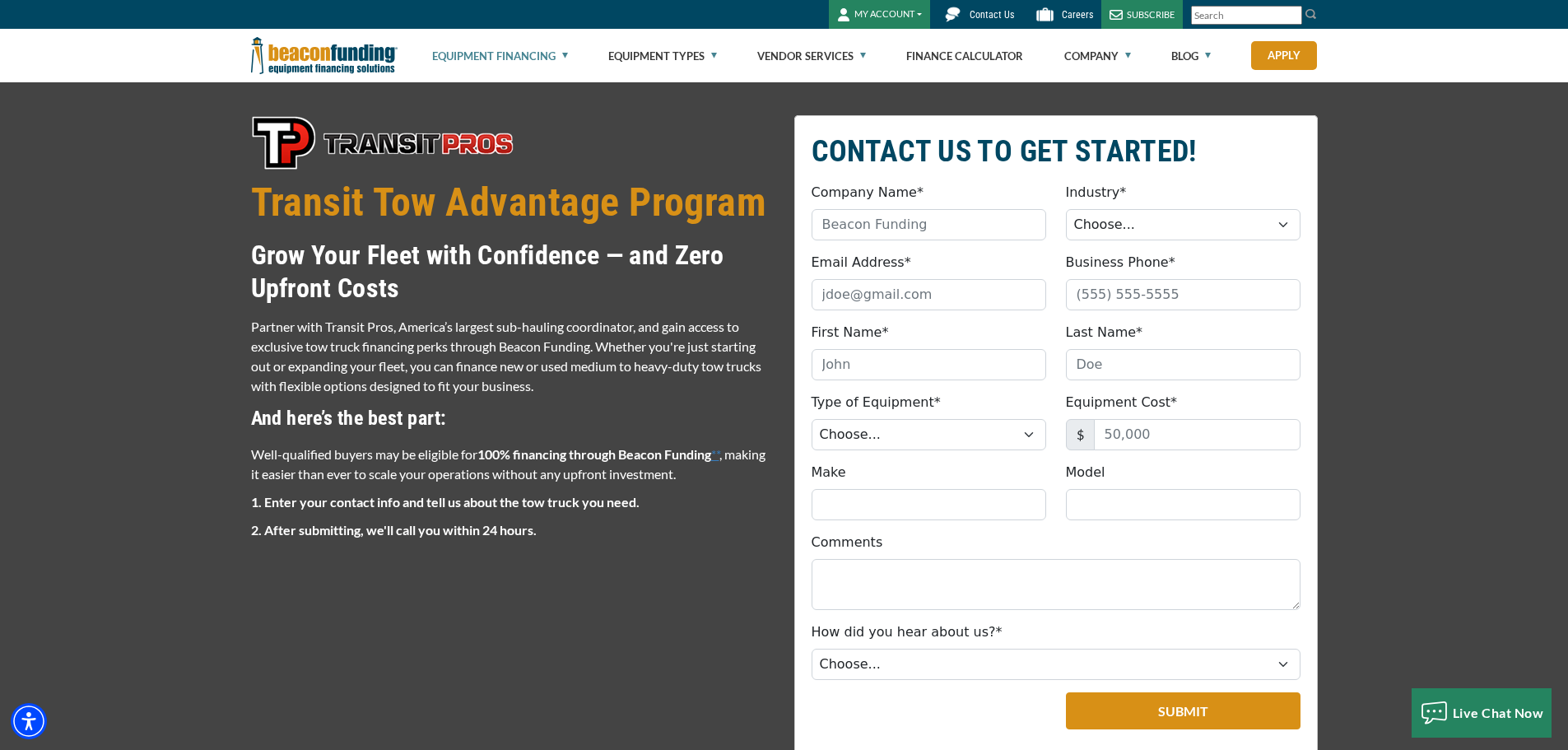
click at [493, 51] on link "Equipment Financing" at bounding box center [499, 56] width 136 height 52
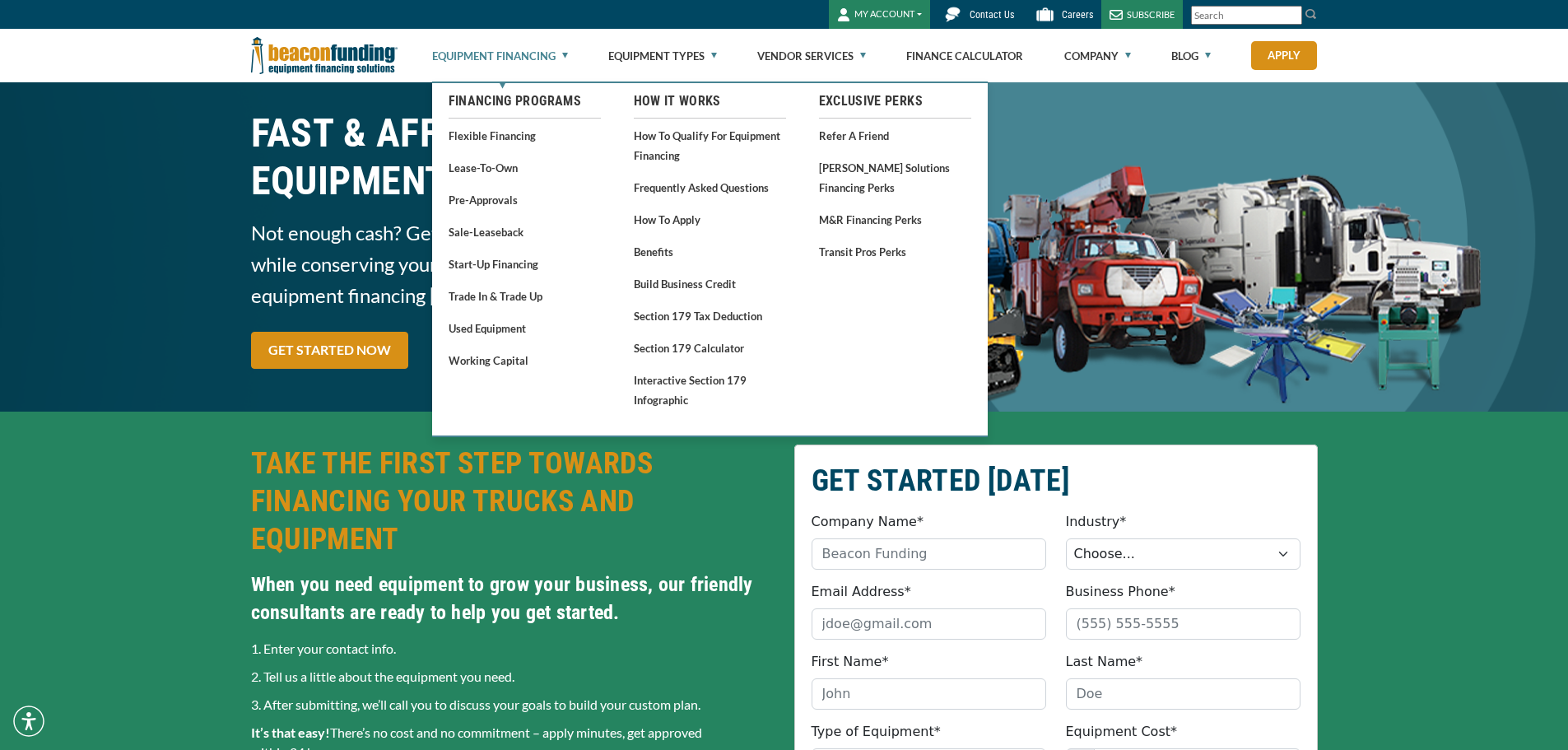
click at [522, 57] on link "Equipment Financing" at bounding box center [499, 56] width 136 height 52
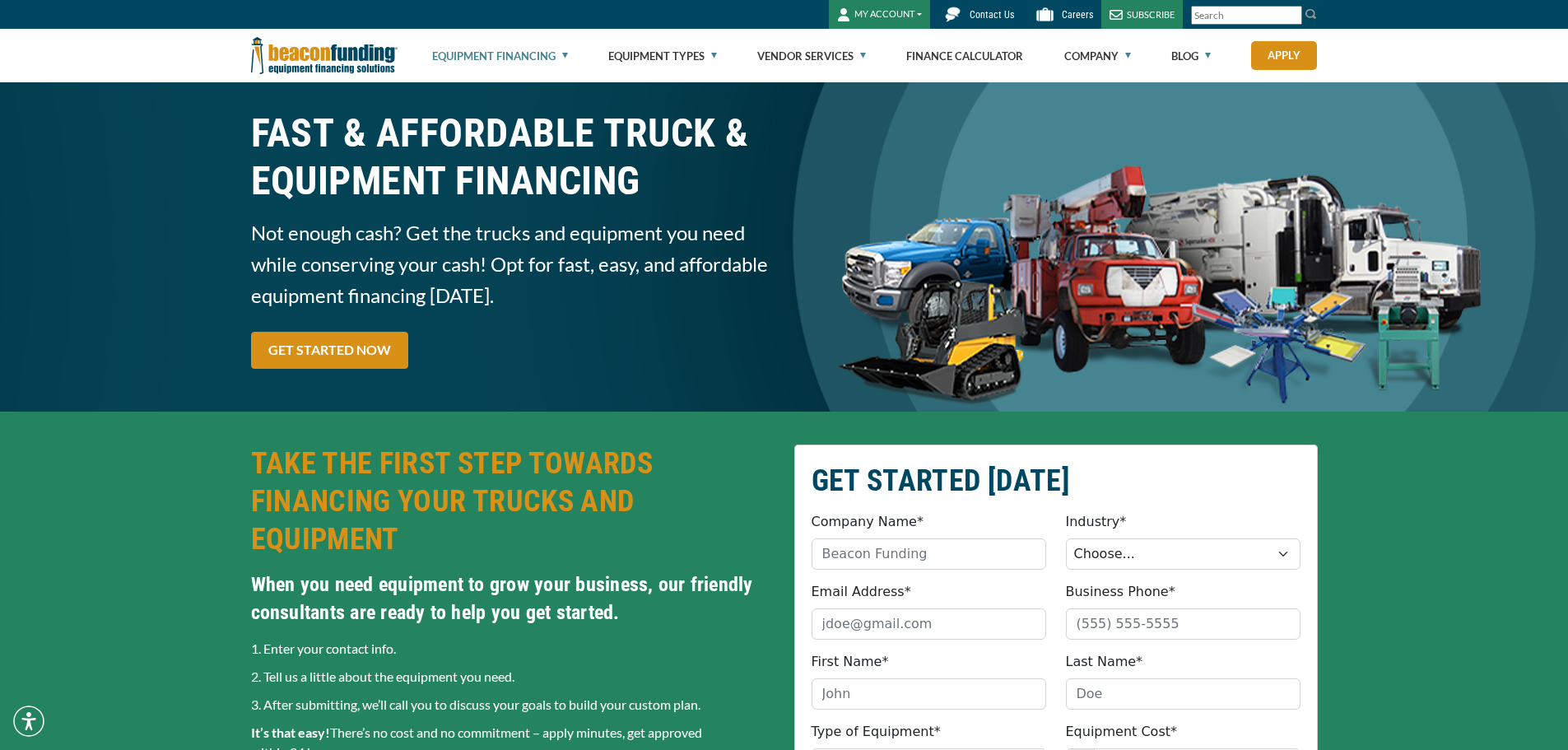
click at [501, 54] on link "Equipment Financing" at bounding box center [499, 56] width 136 height 52
click at [488, 52] on link "Equipment Financing" at bounding box center [499, 56] width 136 height 52
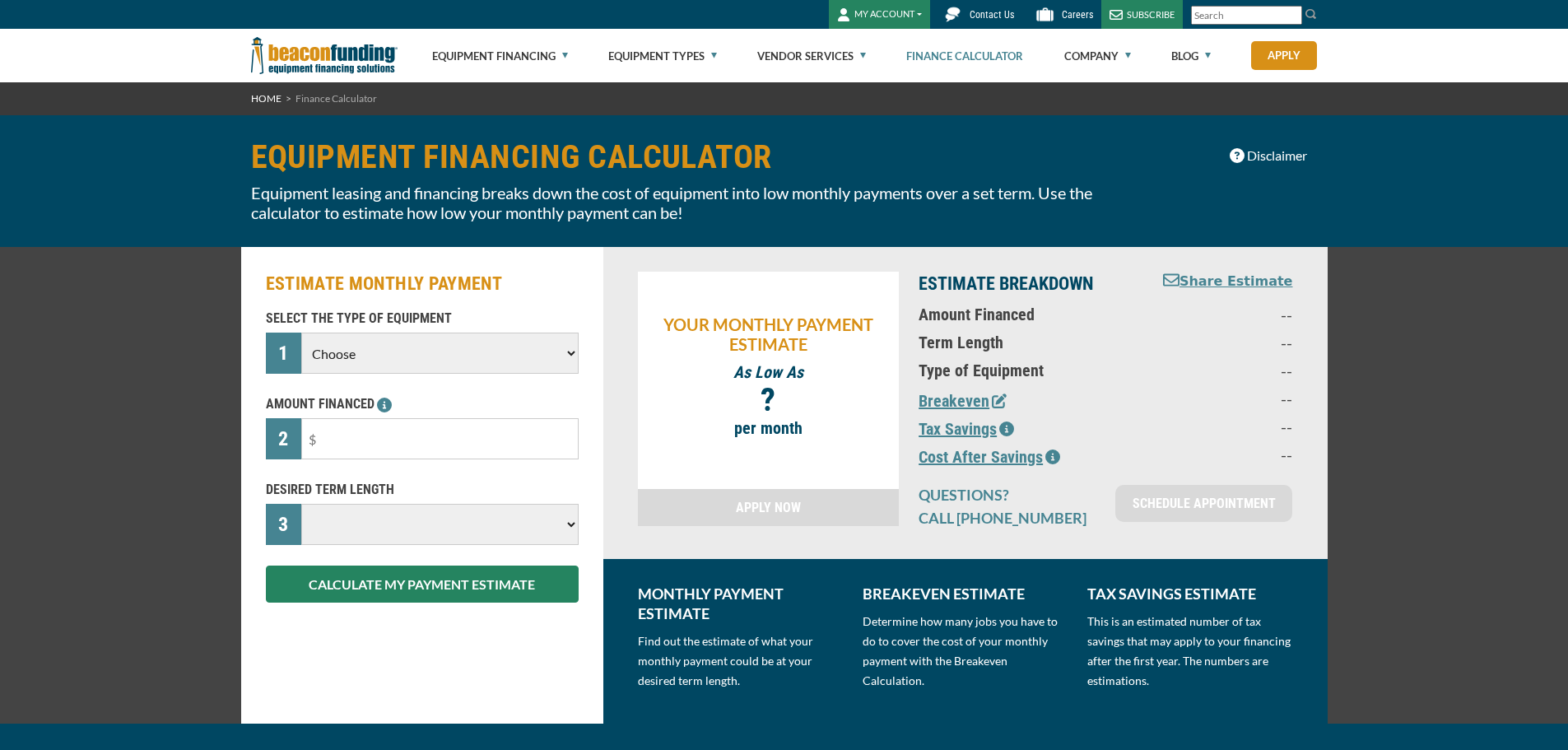
select select
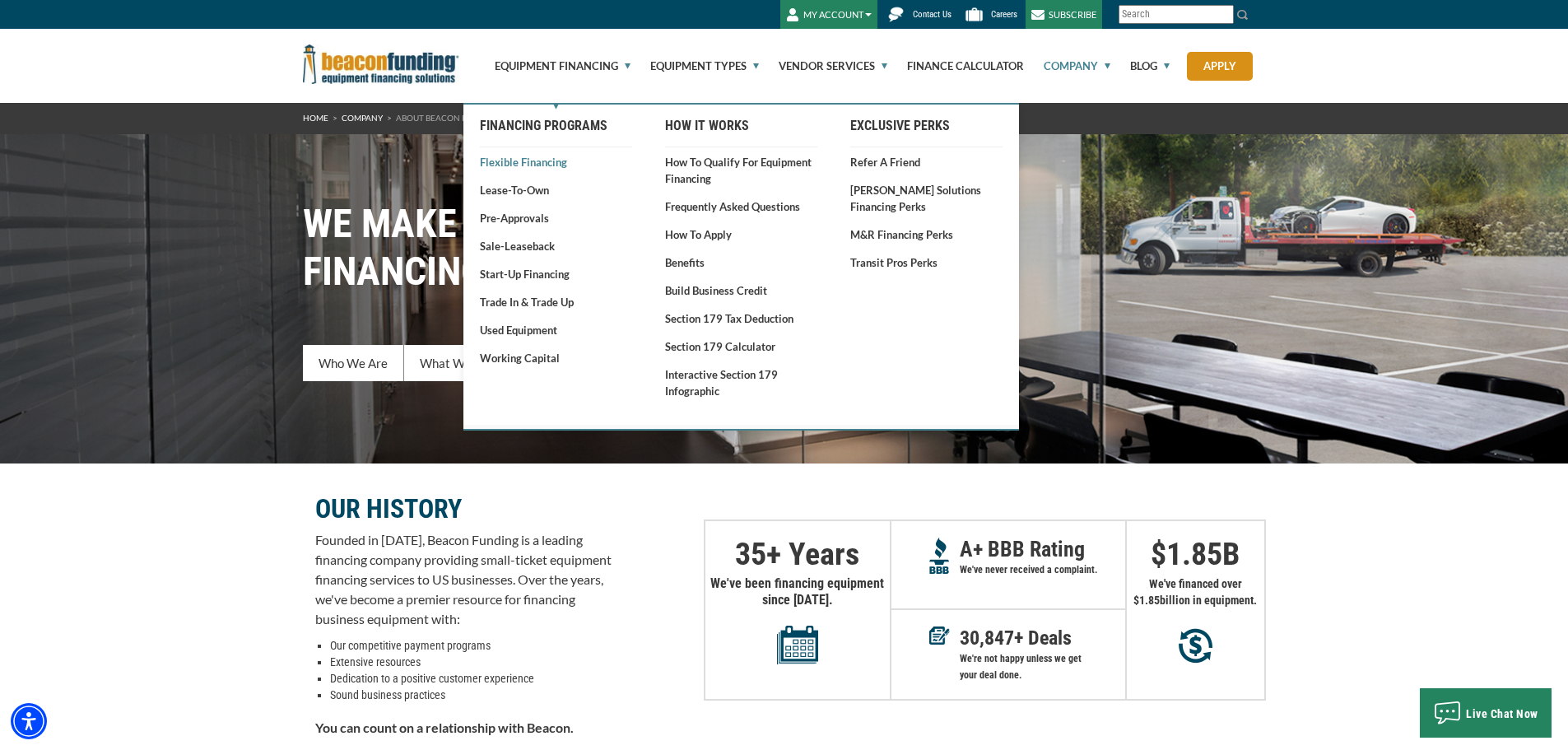
click at [527, 164] on link "Flexible Financing" at bounding box center [556, 162] width 153 height 17
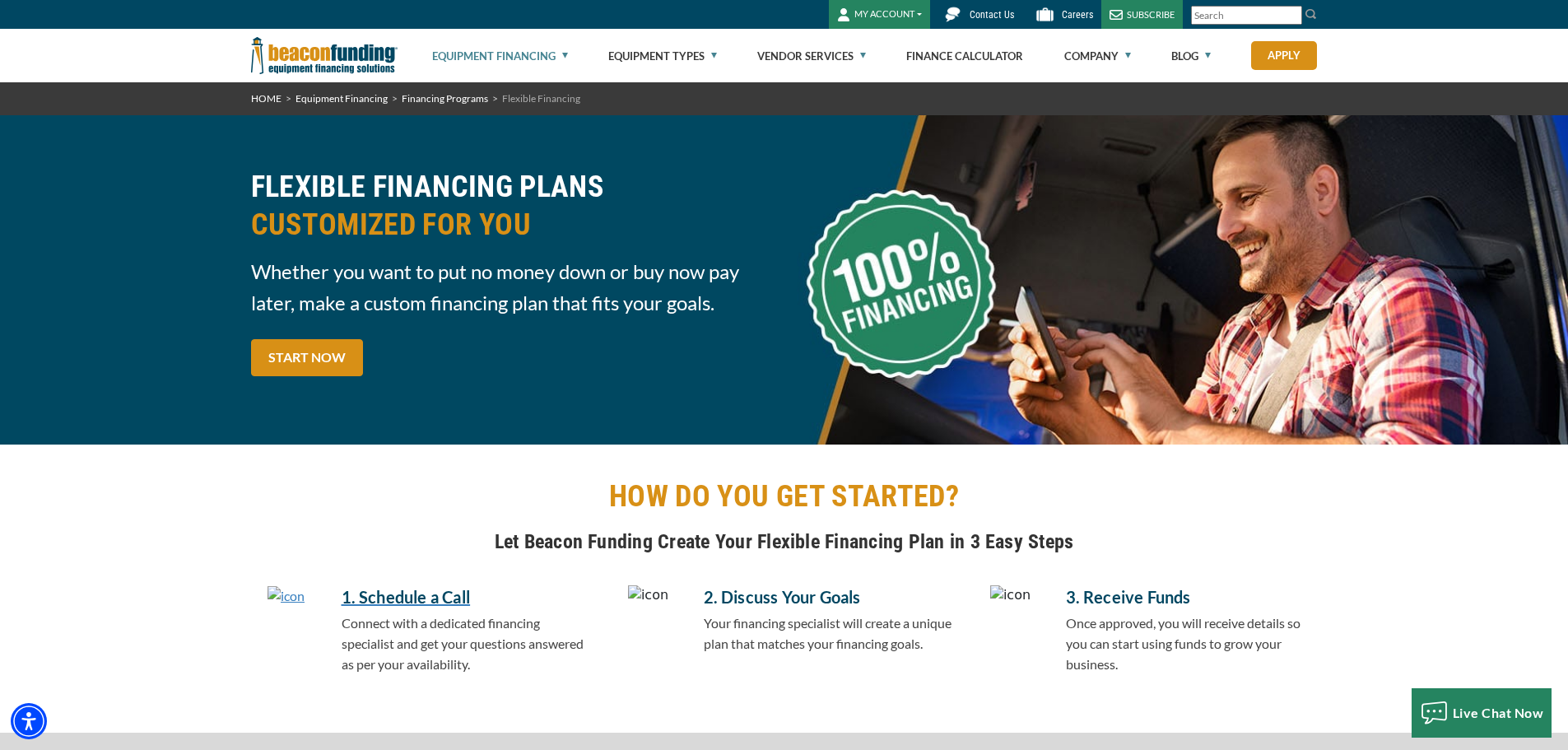
click at [525, 52] on link "Equipment Financing" at bounding box center [499, 56] width 136 height 52
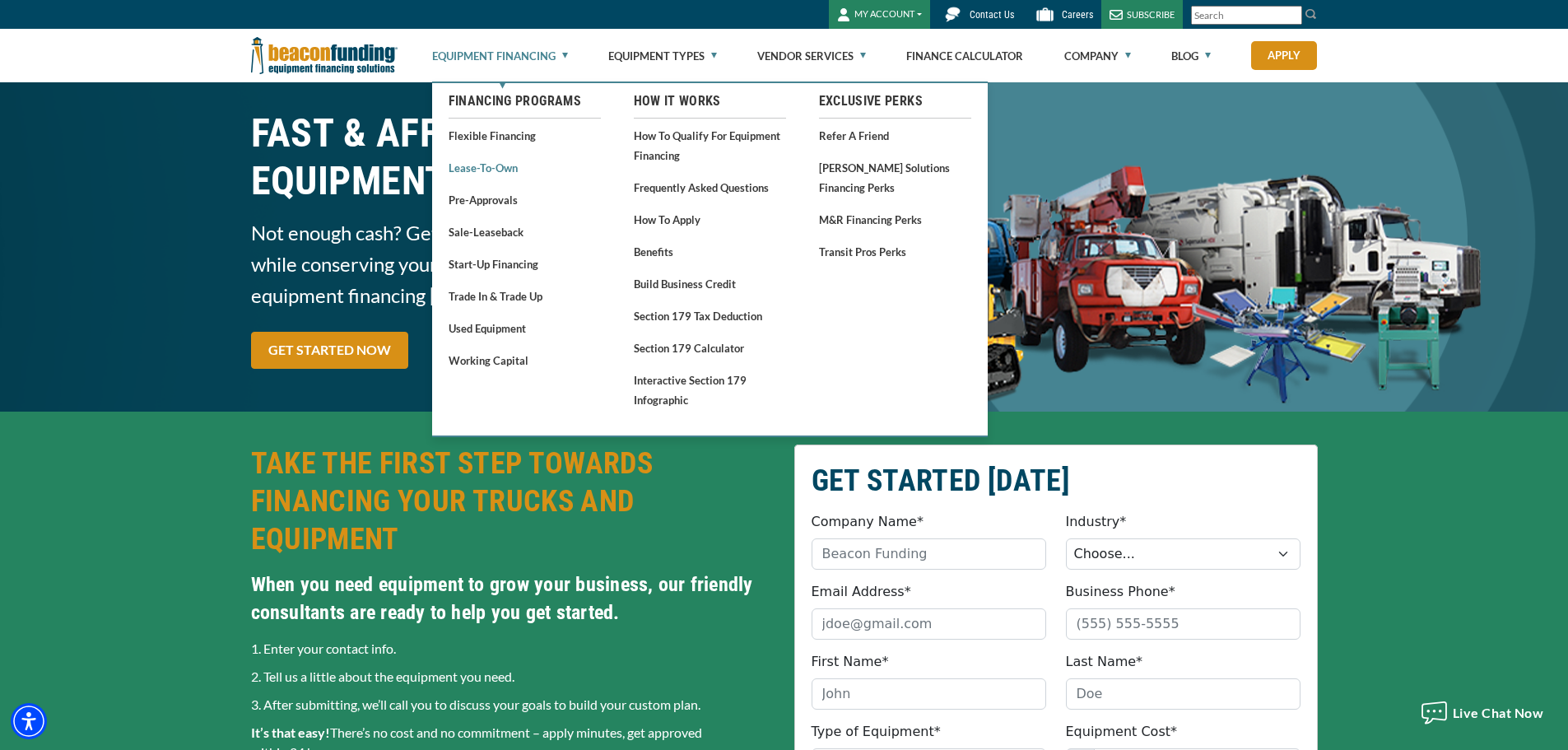
click at [491, 168] on link "Lease-To-Own" at bounding box center [525, 167] width 153 height 20
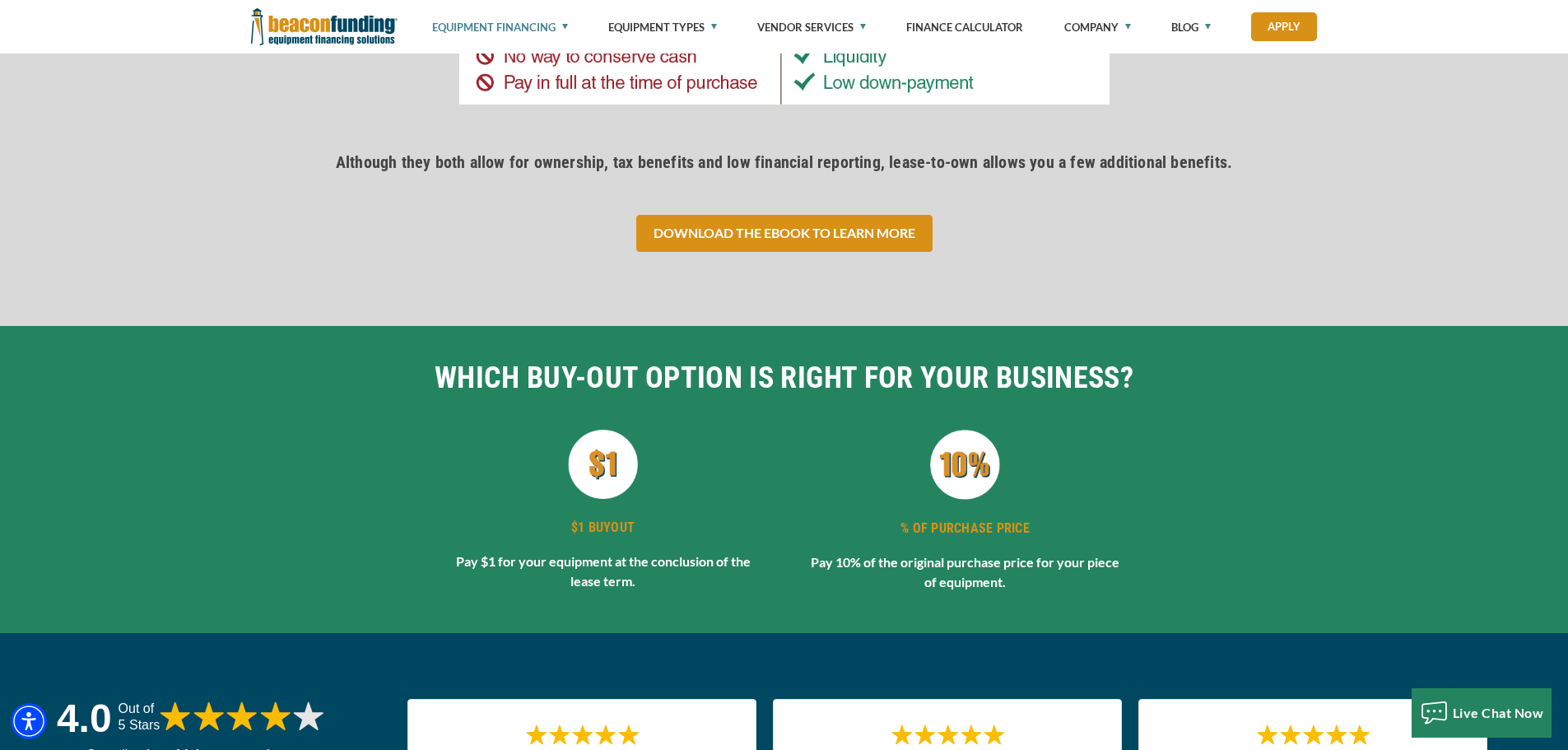
scroll to position [3293, 0]
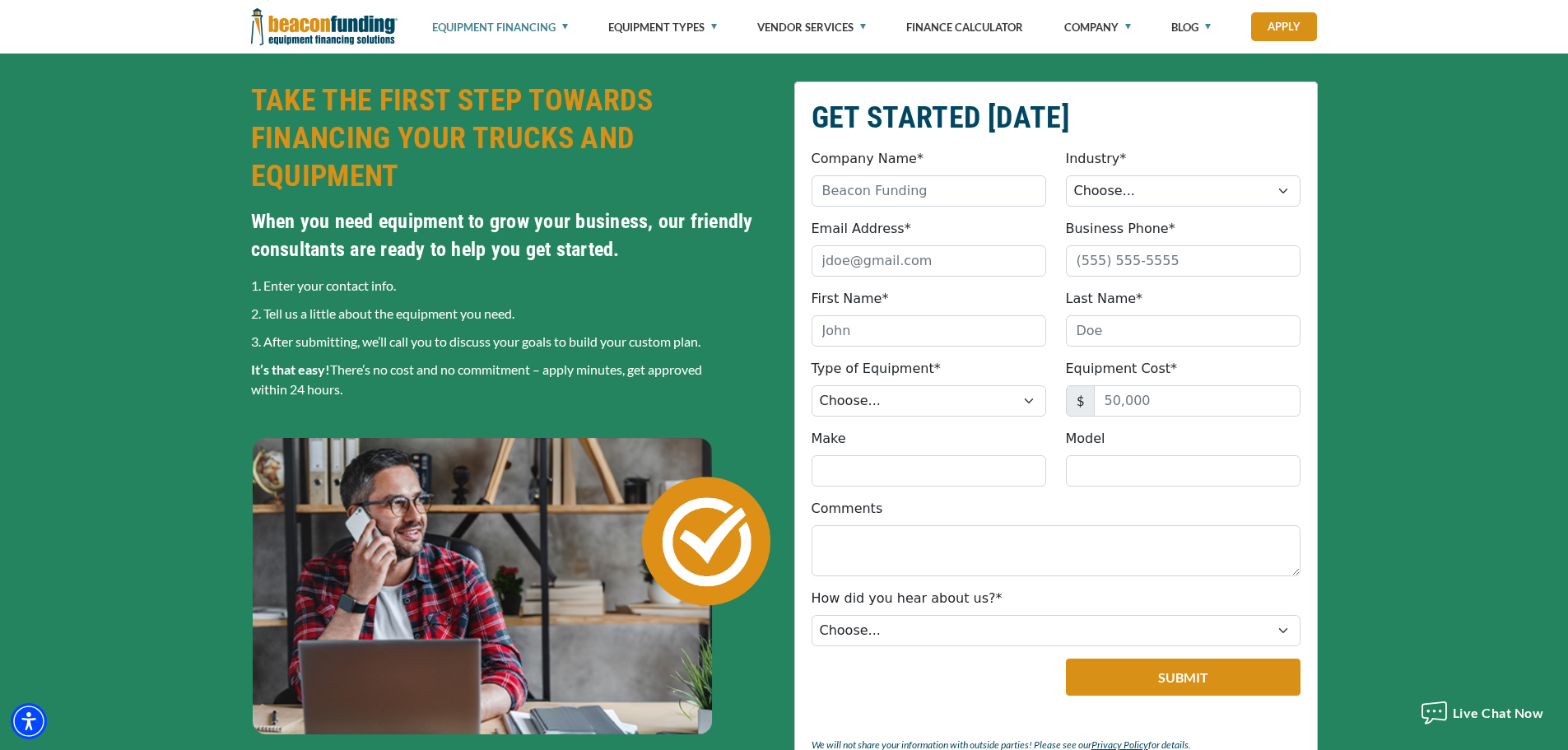
scroll to position [412, 0]
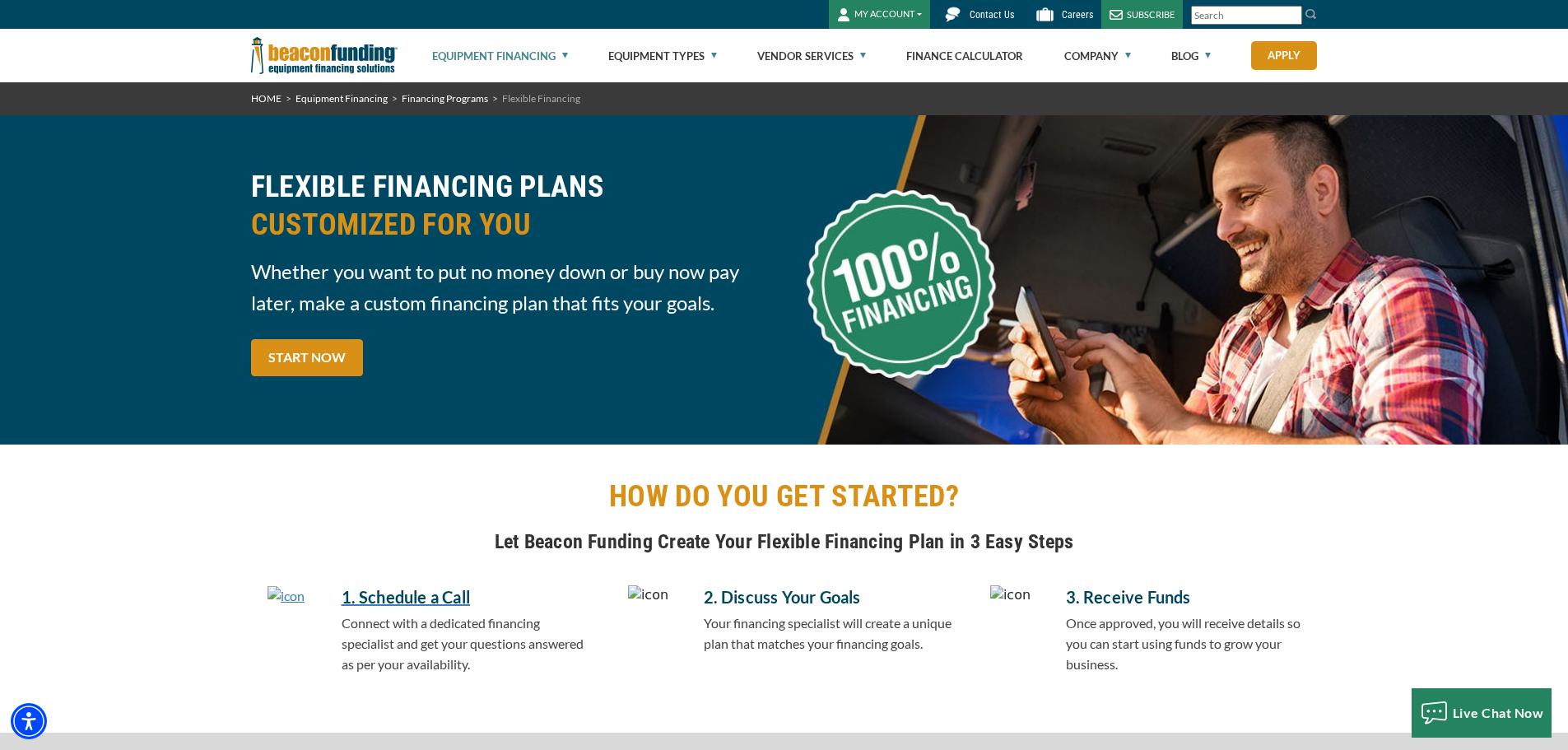
click at [520, 52] on link "Equipment Financing" at bounding box center [499, 56] width 136 height 52
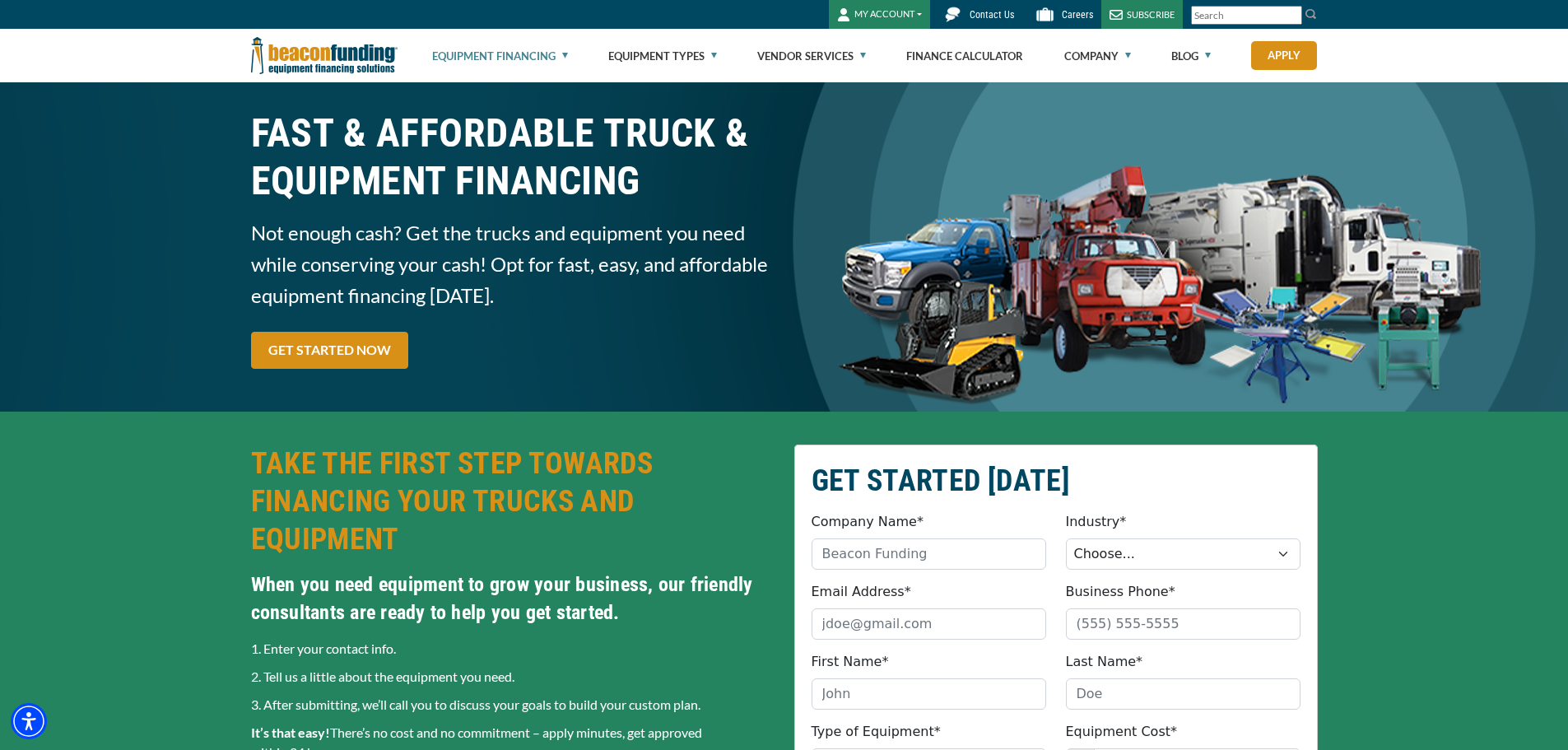
click at [480, 52] on link "Equipment Financing" at bounding box center [499, 56] width 136 height 52
click at [480, 53] on link "Equipment Financing" at bounding box center [499, 56] width 136 height 52
click at [557, 57] on link "Equipment Financing" at bounding box center [499, 56] width 136 height 52
click at [563, 52] on link "Equipment Financing" at bounding box center [499, 56] width 136 height 52
click at [514, 54] on link "Equipment Financing" at bounding box center [499, 56] width 136 height 52
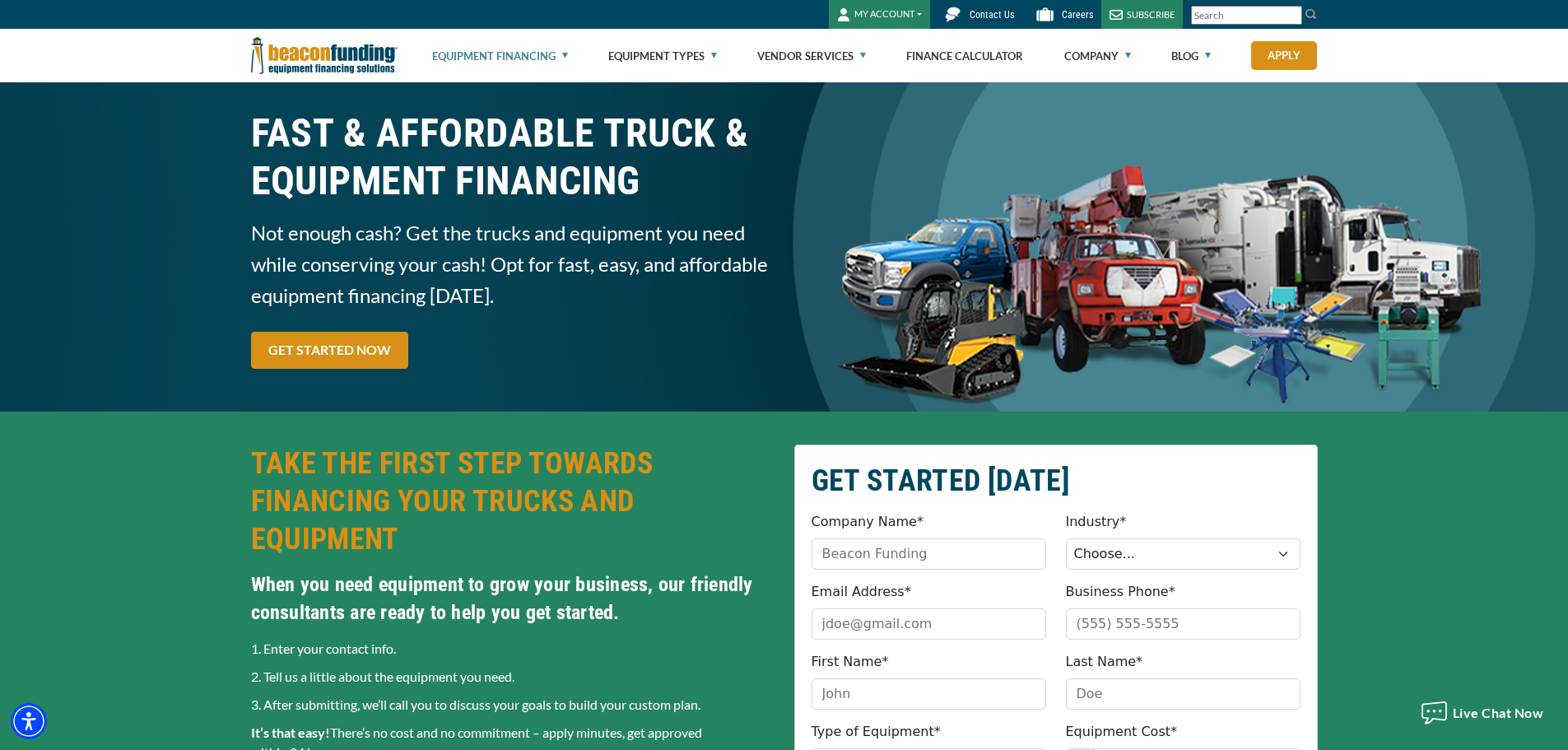
click at [550, 55] on link "Equipment Financing" at bounding box center [499, 56] width 136 height 52
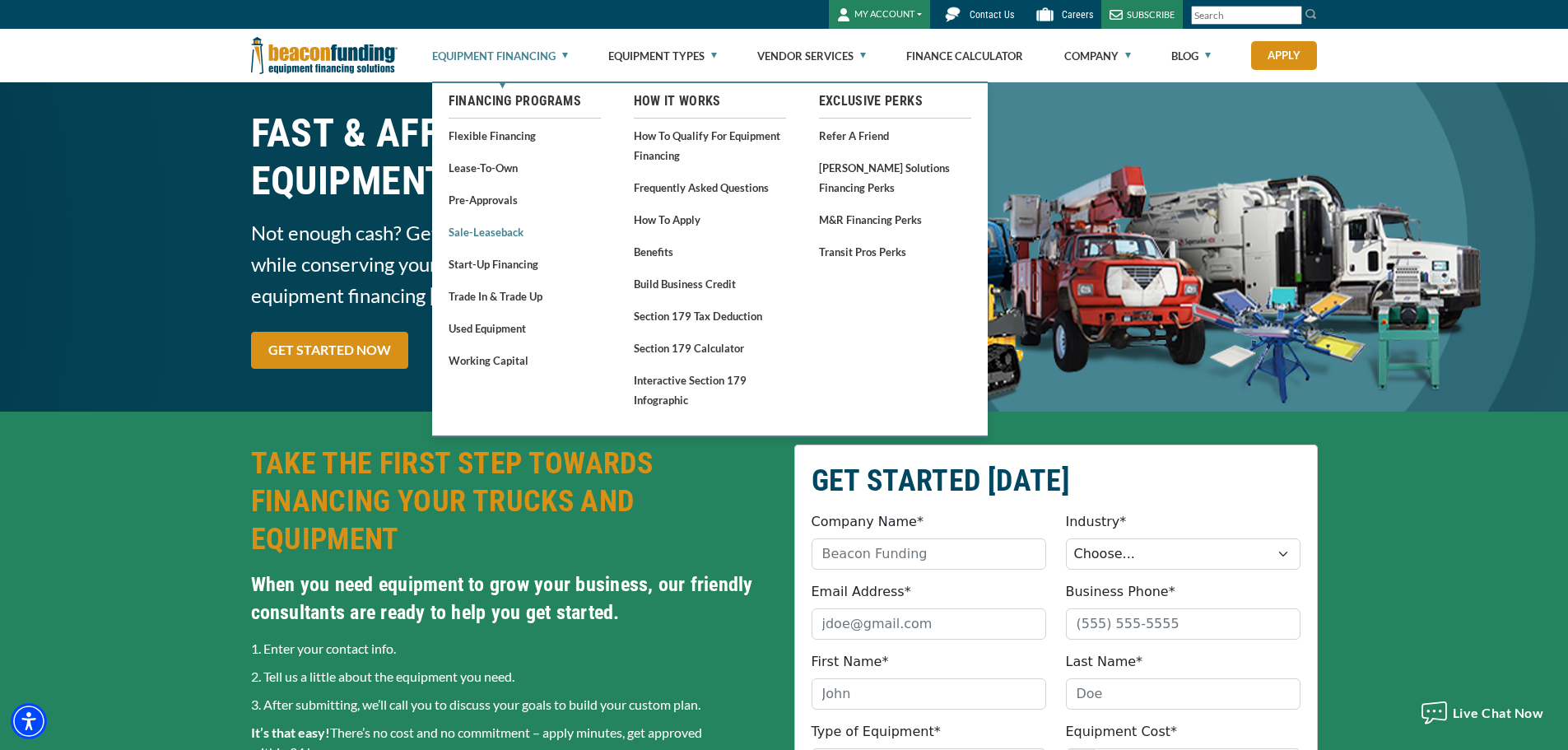
click at [488, 235] on link "Sale-Leaseback" at bounding box center [525, 231] width 153 height 20
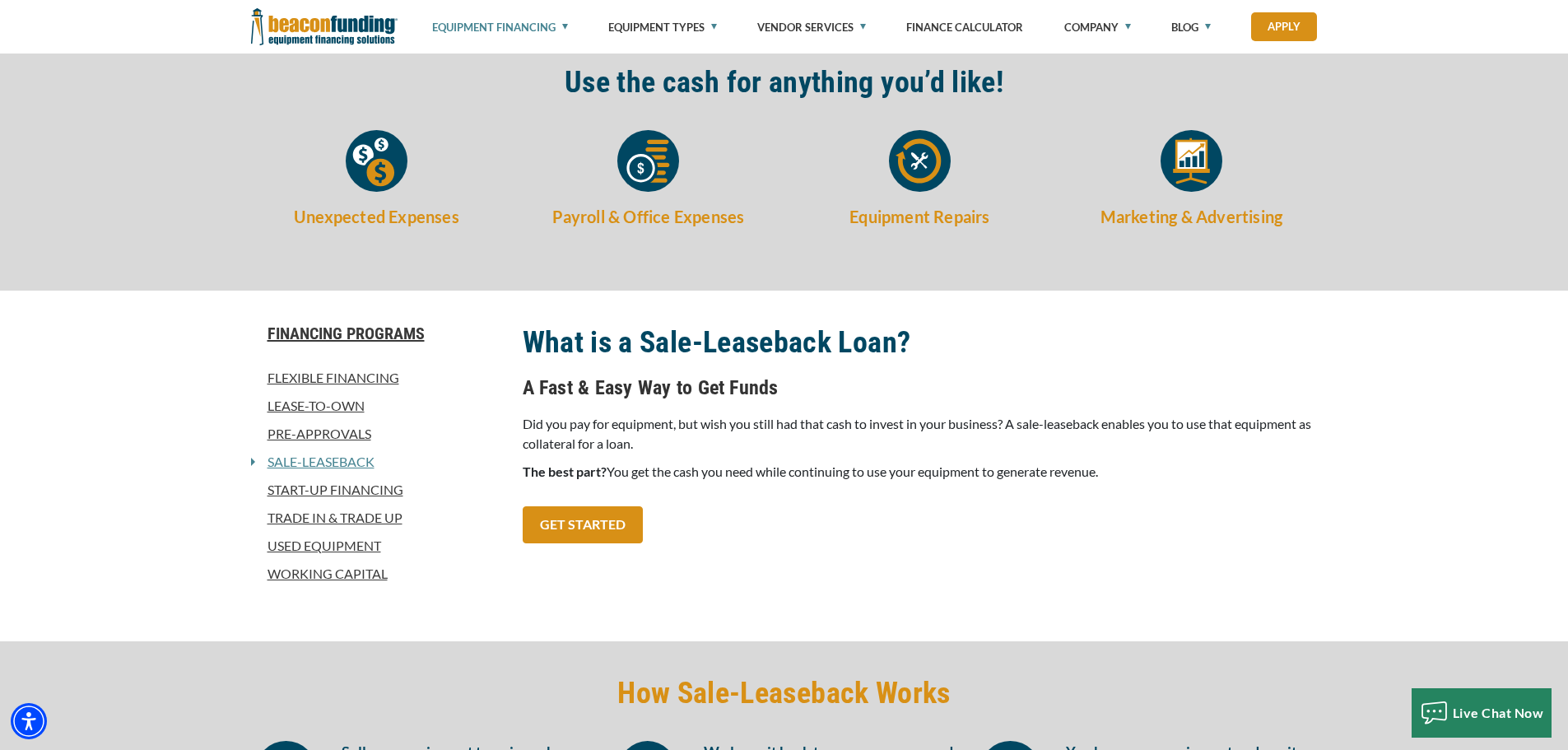
scroll to position [494, 0]
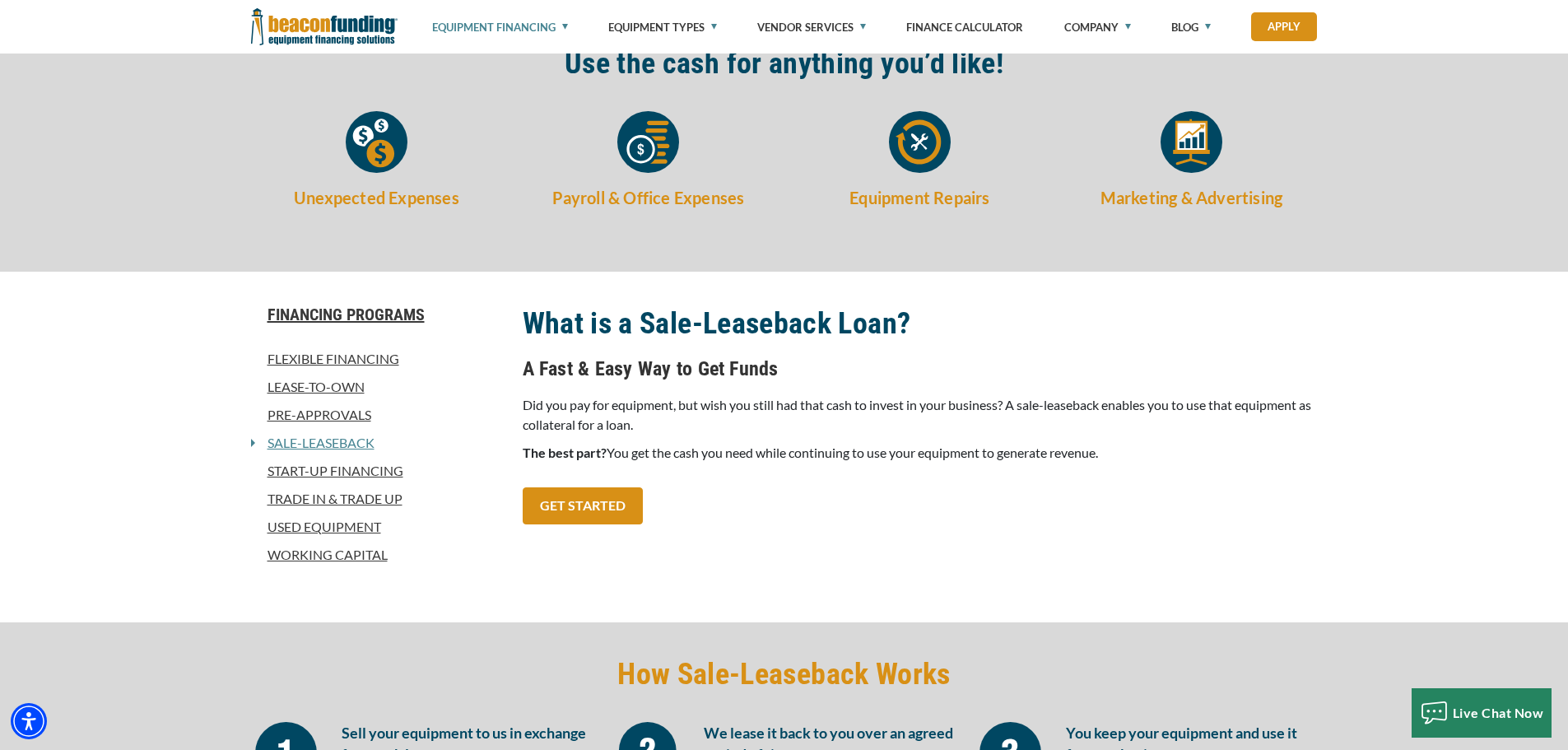
click at [346, 494] on link "Trade In & Trade Up" at bounding box center [377, 499] width 252 height 19
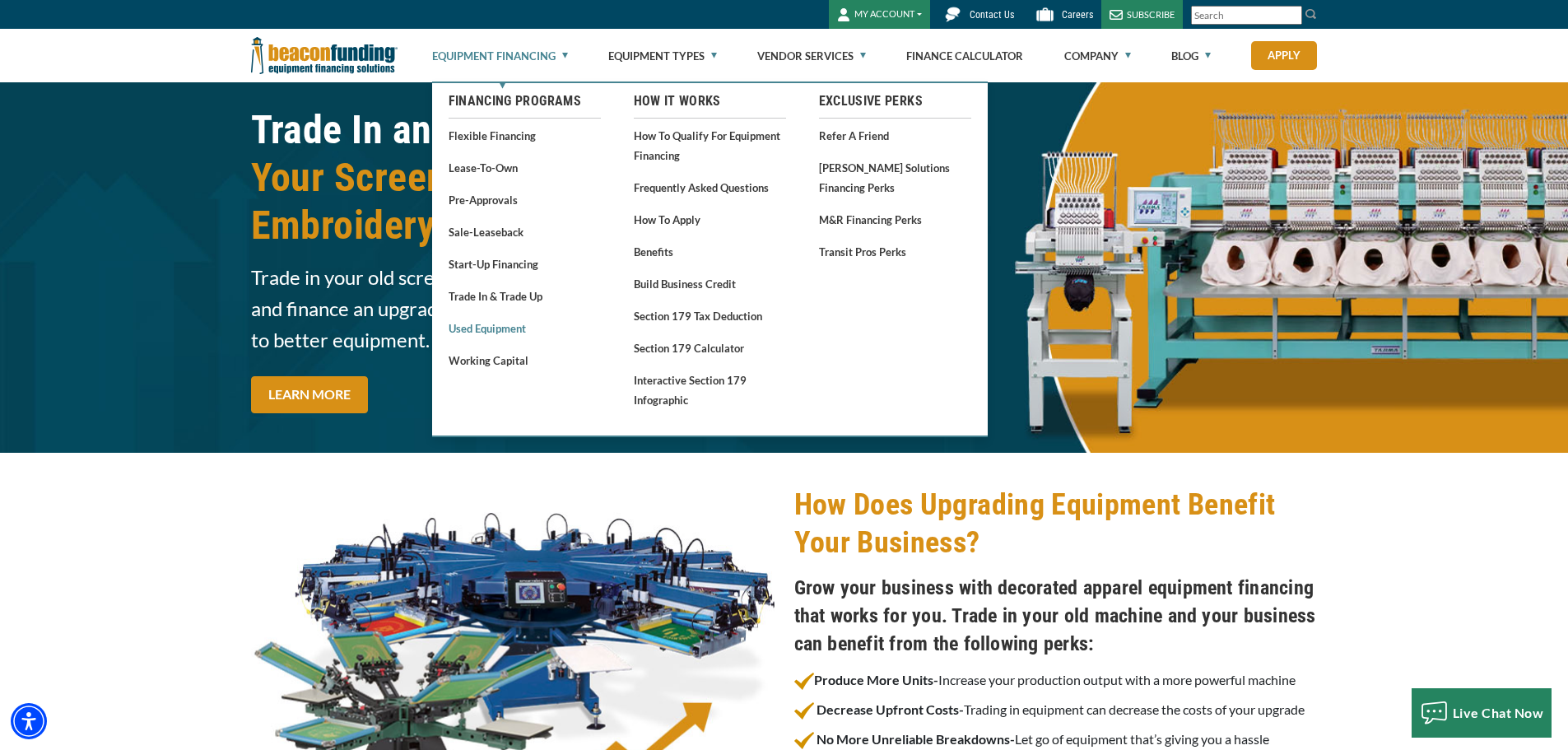
click at [496, 328] on link "Used Equipment" at bounding box center [525, 328] width 153 height 20
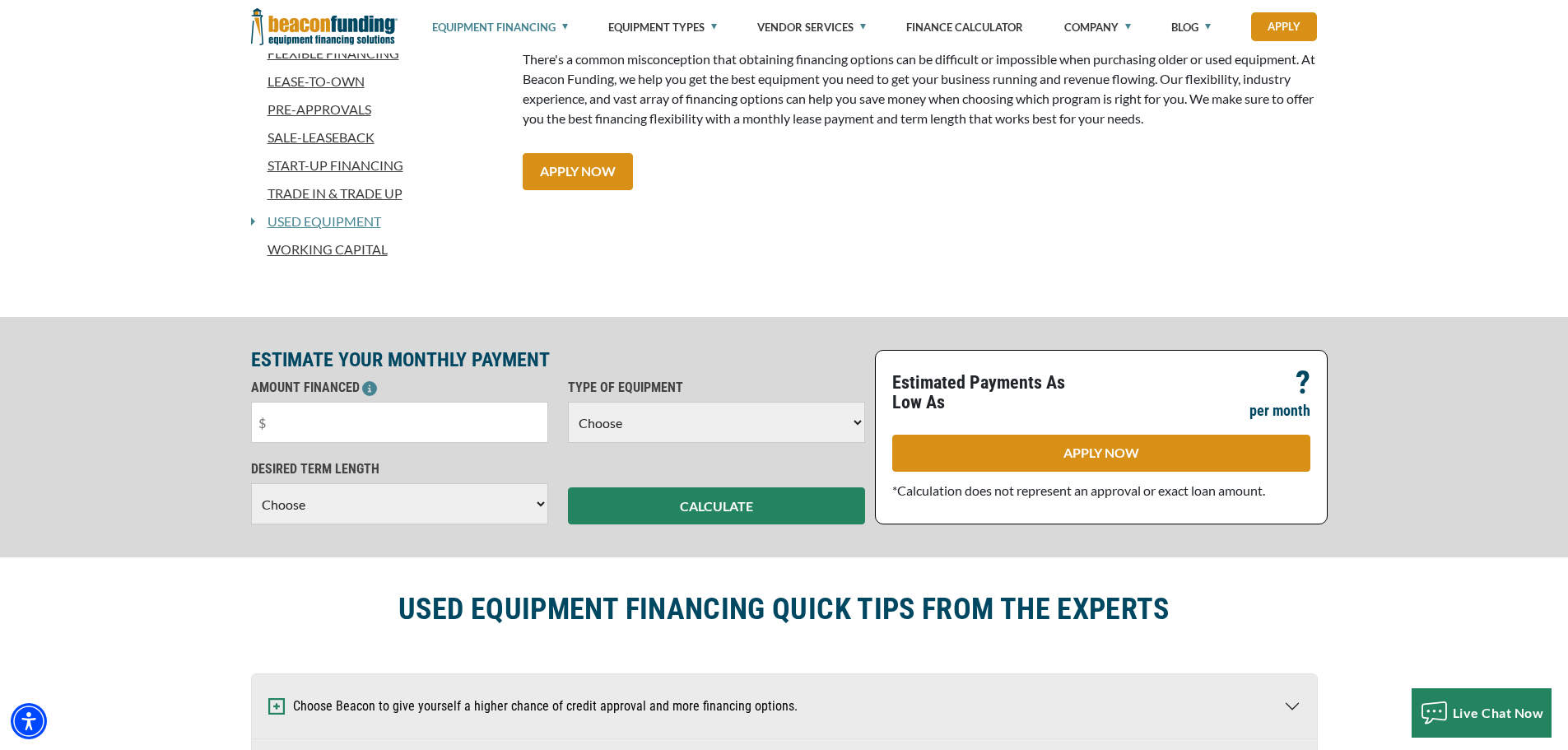
scroll to position [494, 0]
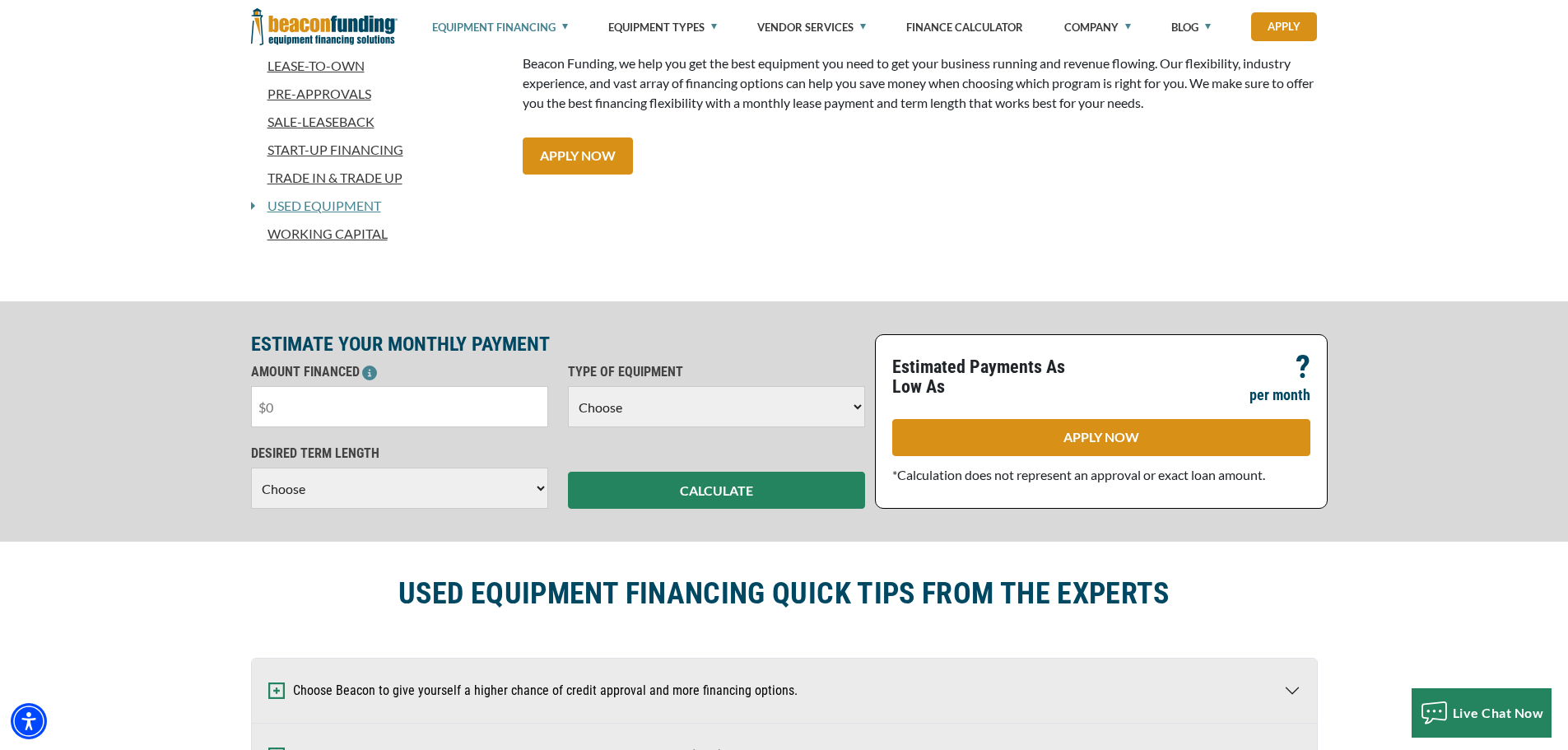
drag, startPoint x: 315, startPoint y: 405, endPoint x: 262, endPoint y: 409, distance: 53.2
click at [262, 409] on input "text" at bounding box center [400, 407] width 297 height 41
type input "$125,000"
click at [298, 490] on select "Choose 36 Months 48 Months 60 Months" at bounding box center [400, 488] width 297 height 41
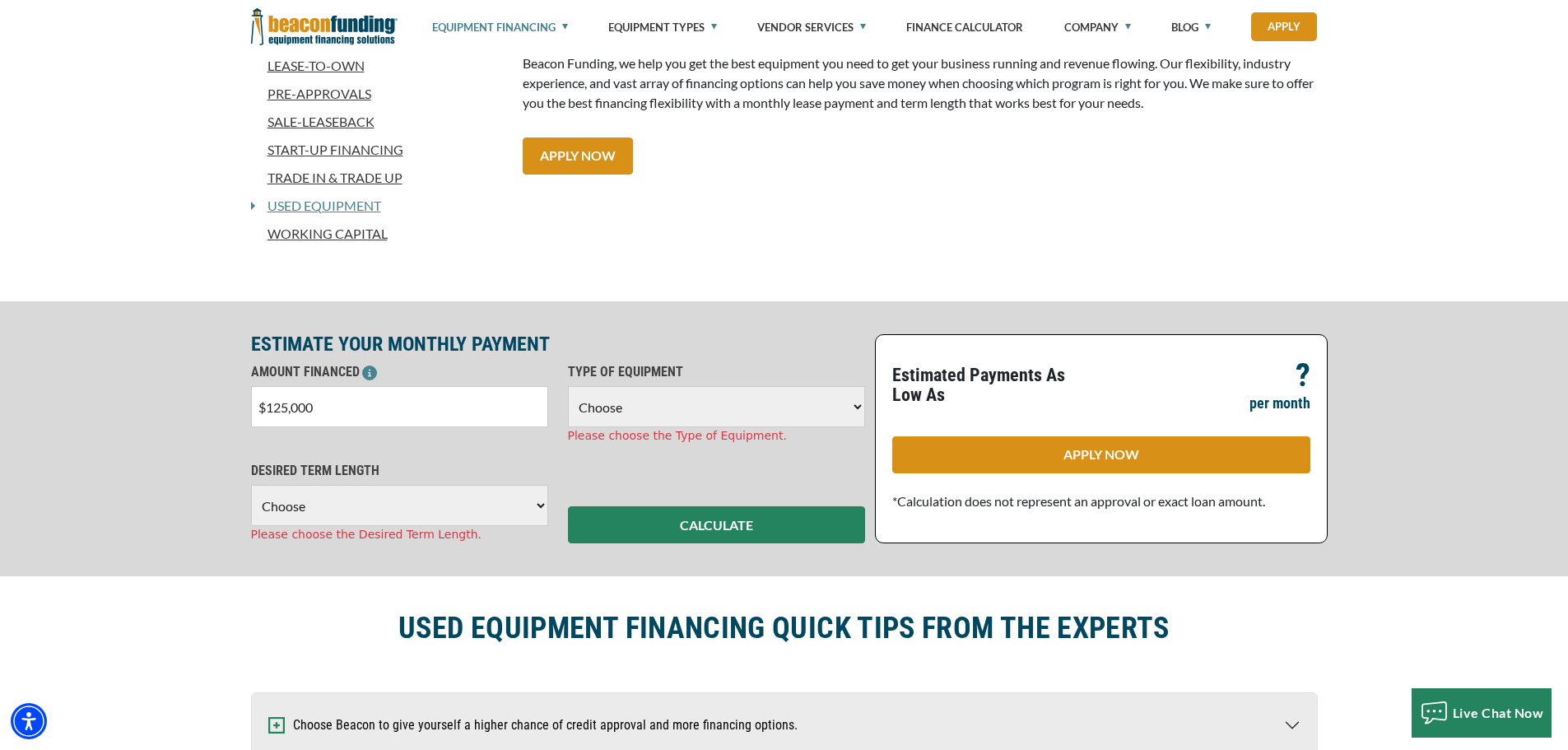
select select "72"
click at [251, 485] on select "Choose 36 Months 48 Months 60 Months 72 Months" at bounding box center [400, 505] width 297 height 41
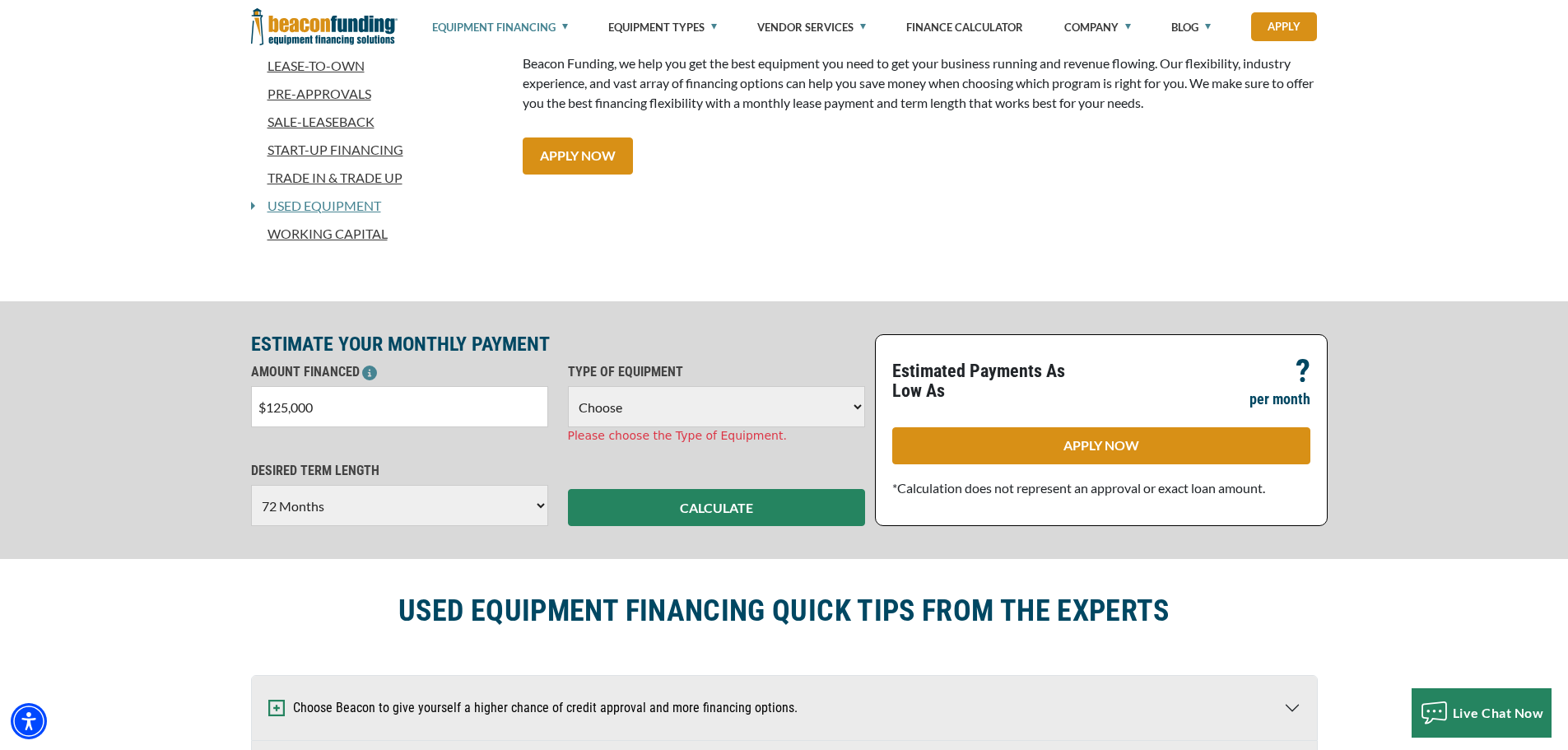
click at [609, 397] on select "Choose Backhoe Boom/Bucket Truck Chipper Commercial Mower Crane DTG/DTF Printin…" at bounding box center [716, 407] width 297 height 41
select select "5"
click at [568, 386] on select "Choose Backhoe Boom/Bucket Truck Chipper Commercial Mower Crane DTG/DTF Printin…" at bounding box center [716, 407] width 297 height 41
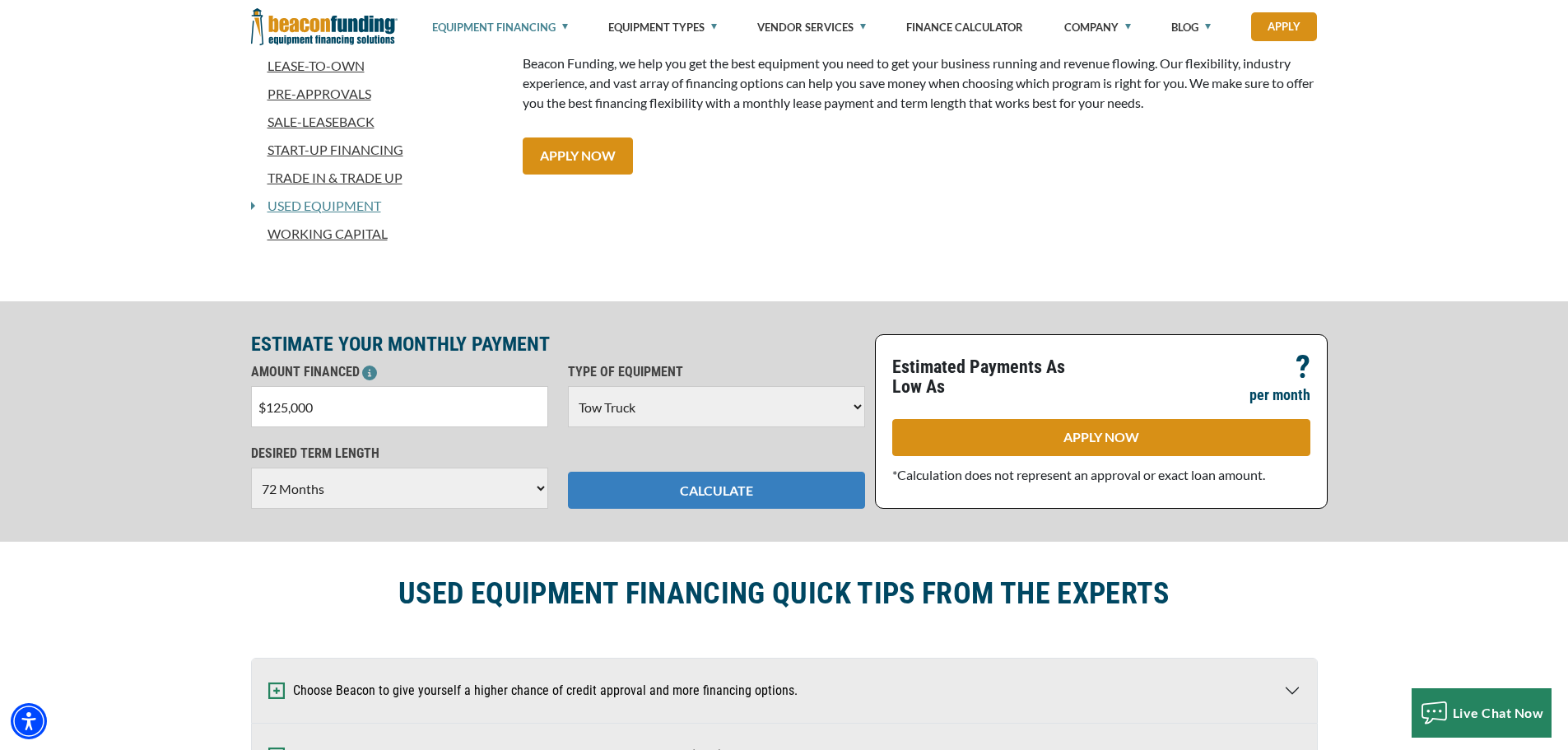
click at [691, 484] on button "CALCULATE" at bounding box center [716, 490] width 297 height 37
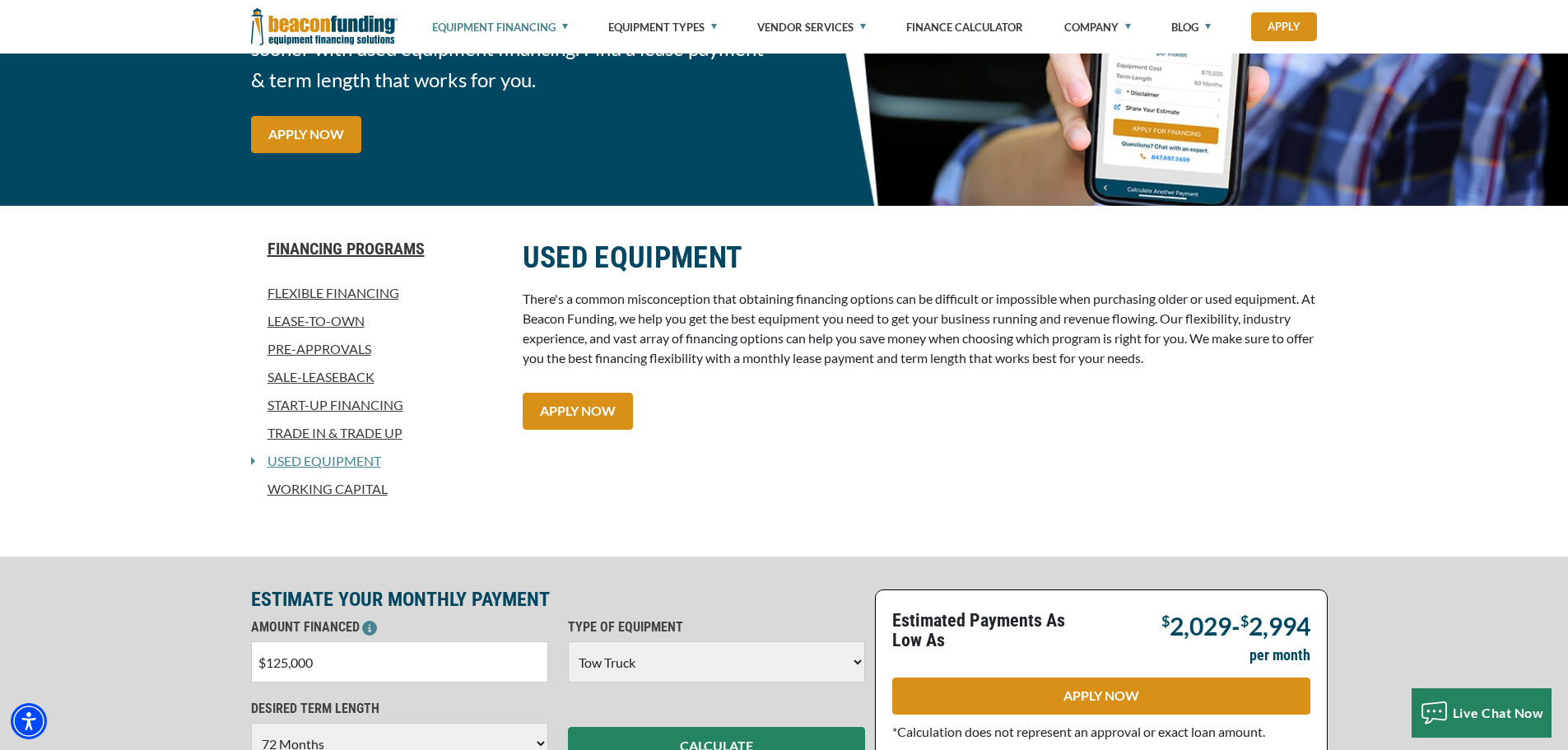
scroll to position [83, 0]
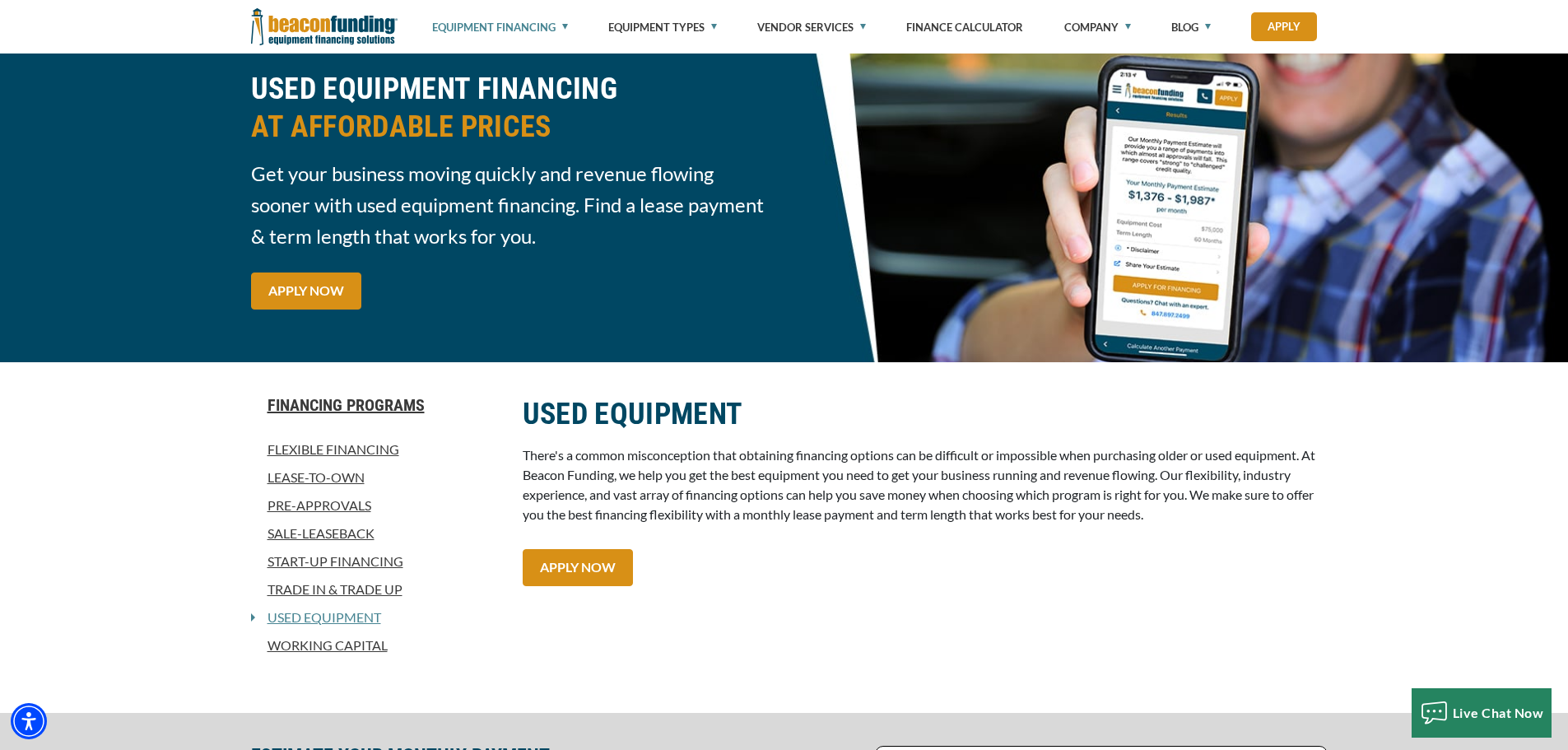
click at [337, 478] on link "Lease-To-Own" at bounding box center [377, 477] width 252 height 19
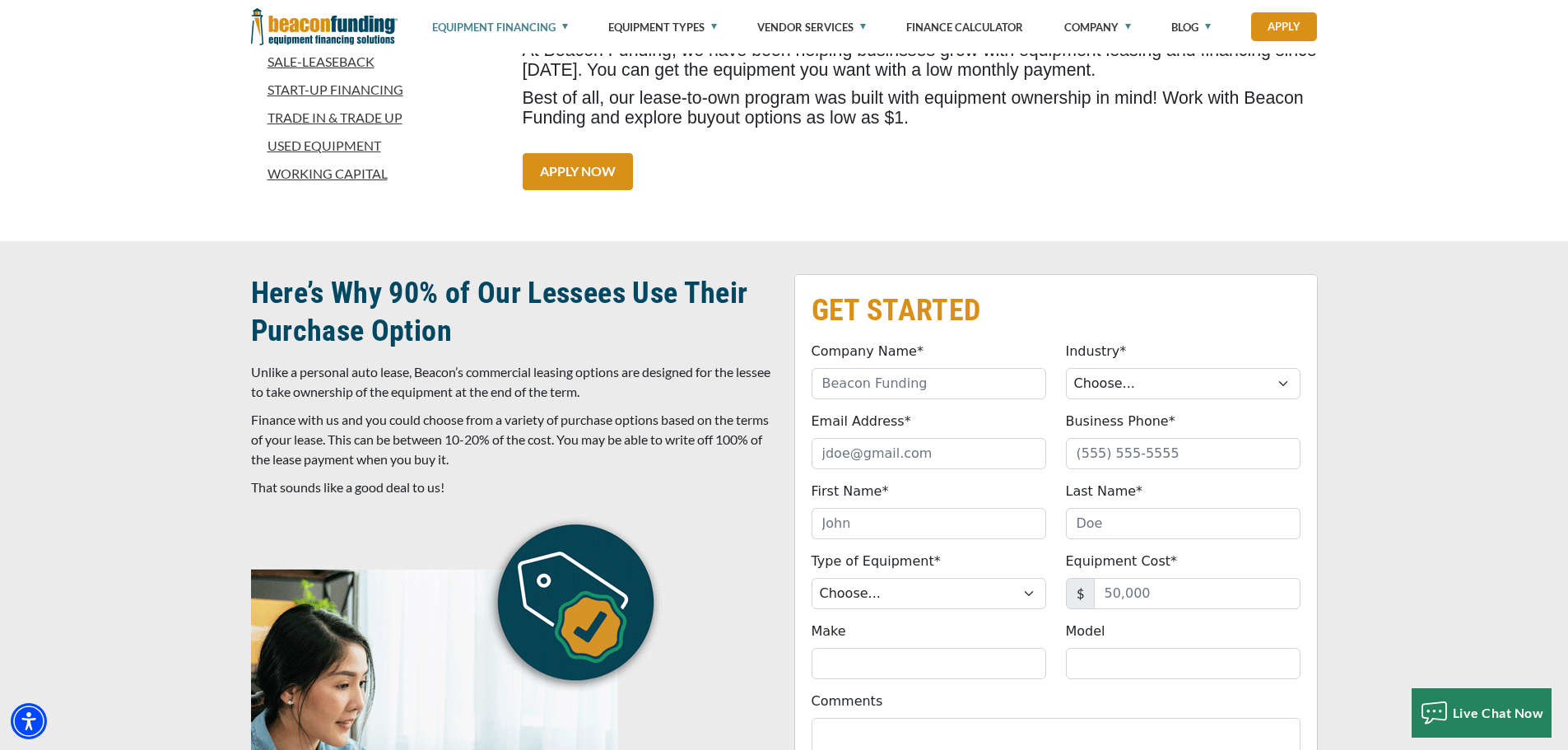
scroll to position [576, 0]
